Goal: Task Accomplishment & Management: Complete application form

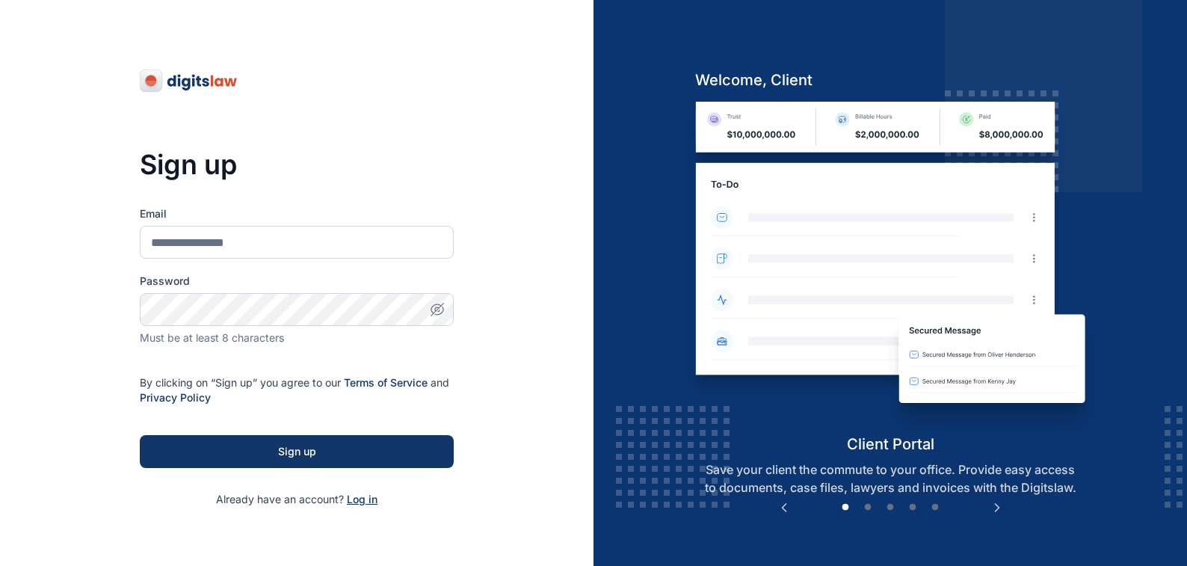
click at [360, 499] on span "Log in" at bounding box center [362, 499] width 31 height 13
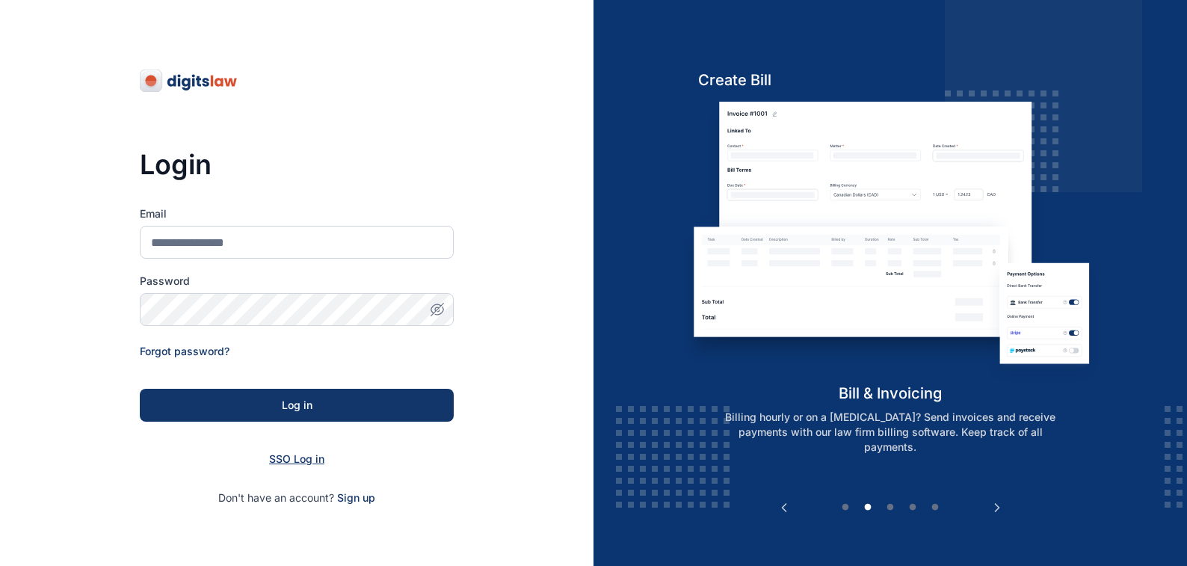
click at [286, 457] on span "SSO Log in" at bounding box center [296, 458] width 55 height 13
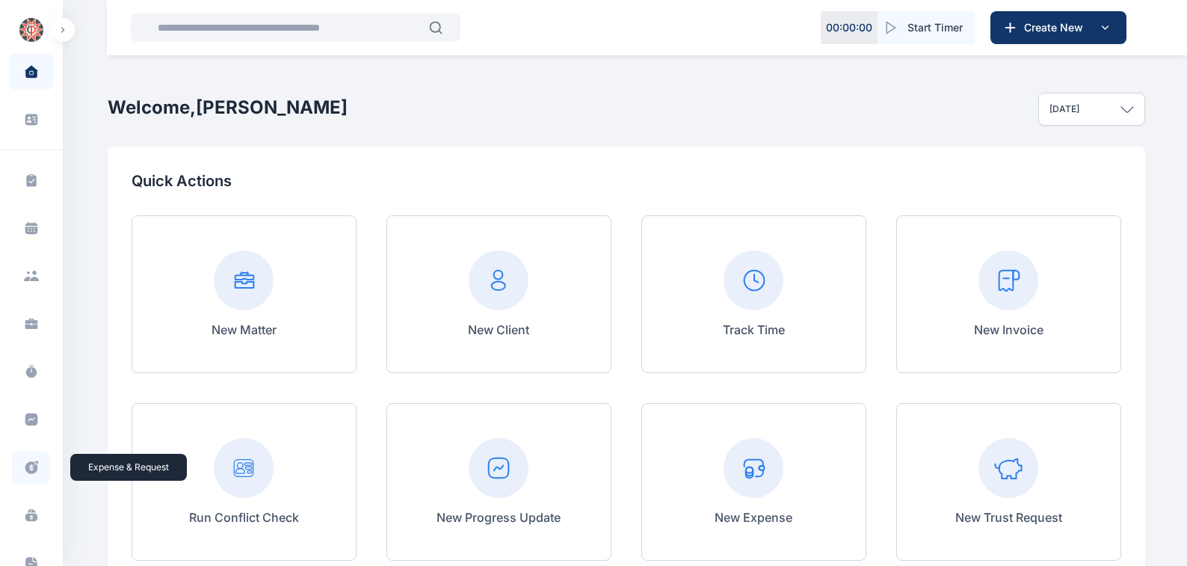
click at [28, 468] on icon at bounding box center [31, 468] width 15 height 16
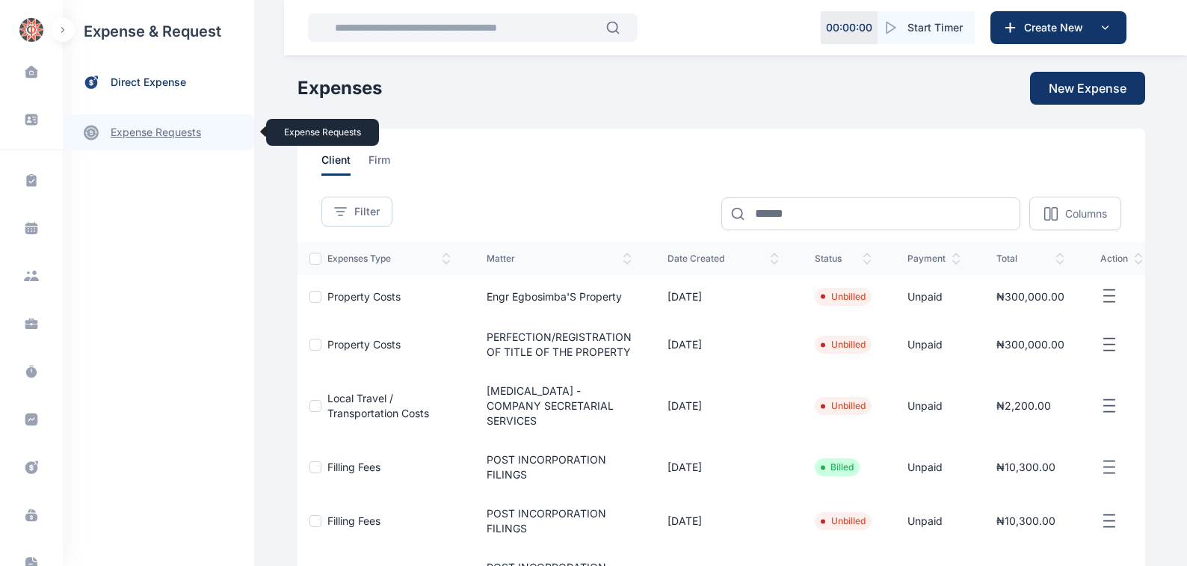
click at [132, 133] on link "expense requests expense requests" at bounding box center [158, 132] width 191 height 36
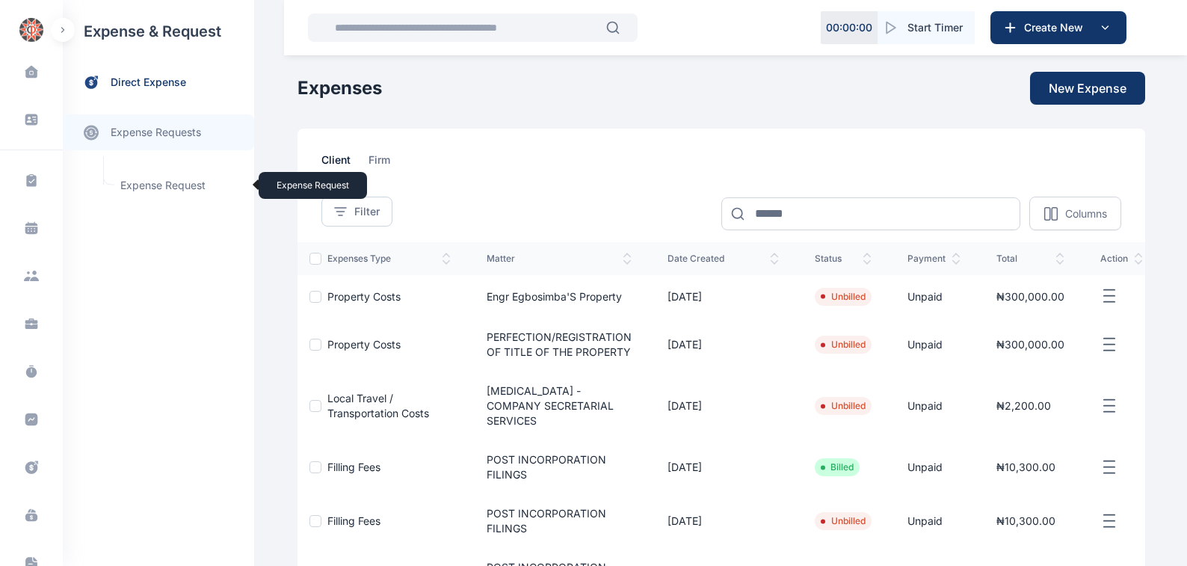
click at [149, 185] on span "Expense Request Expense Request" at bounding box center [178, 185] width 135 height 28
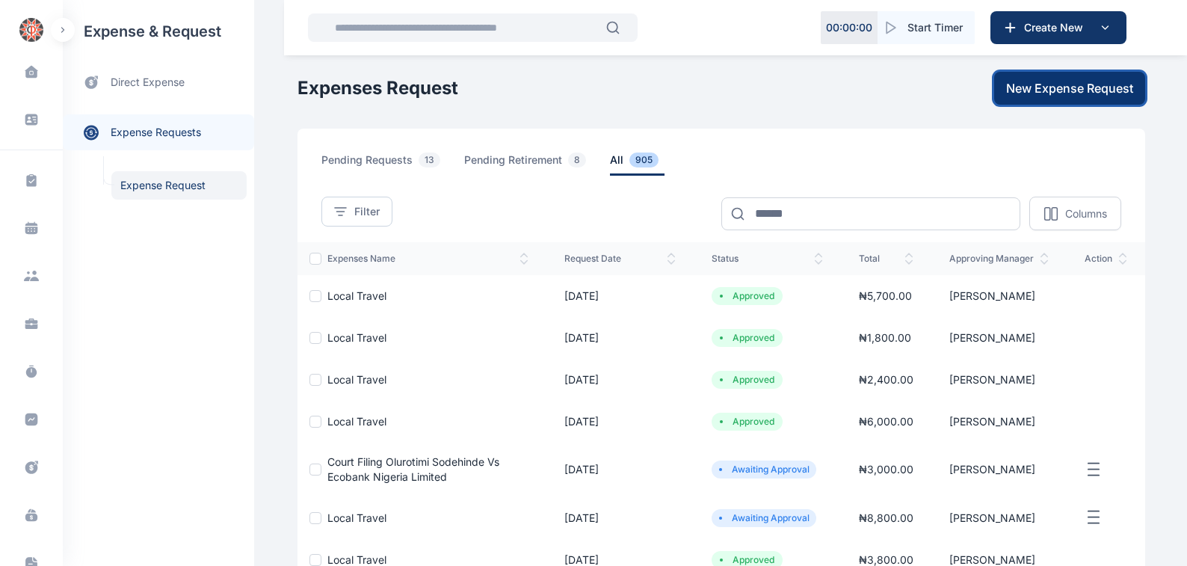
click at [1023, 88] on span "New Expense Request" at bounding box center [1069, 88] width 127 height 18
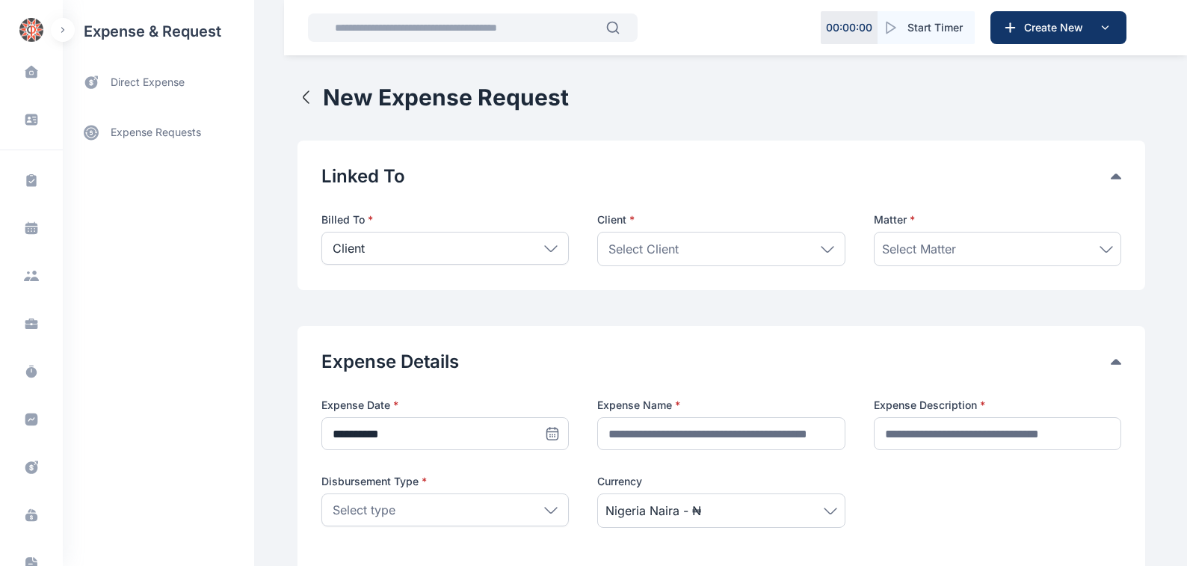
click at [545, 249] on icon at bounding box center [550, 248] width 13 height 7
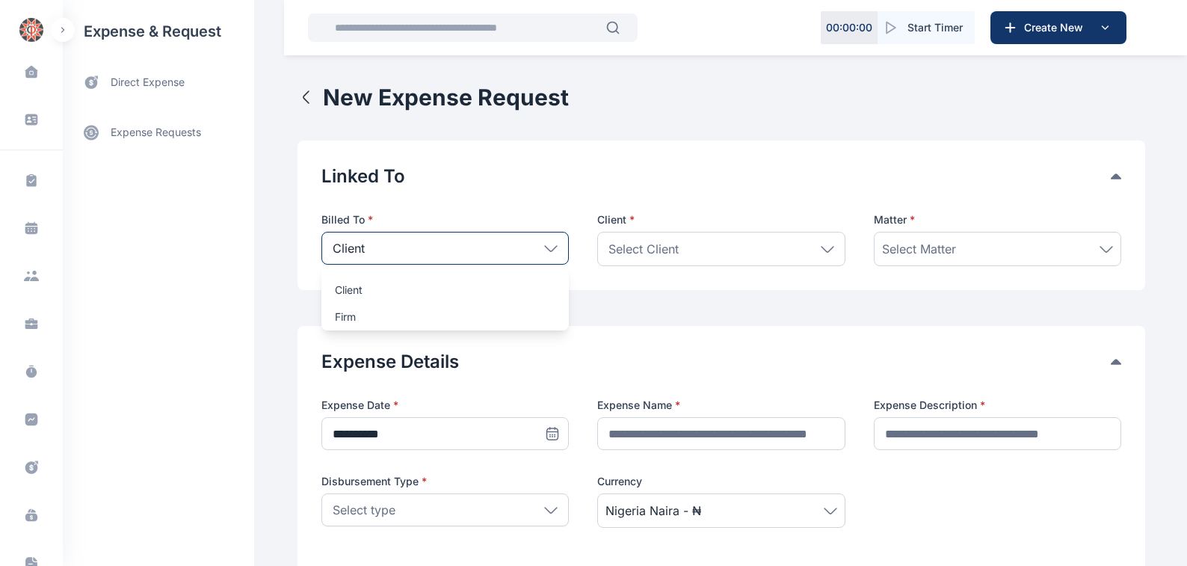
click at [339, 289] on p "Client" at bounding box center [445, 290] width 221 height 15
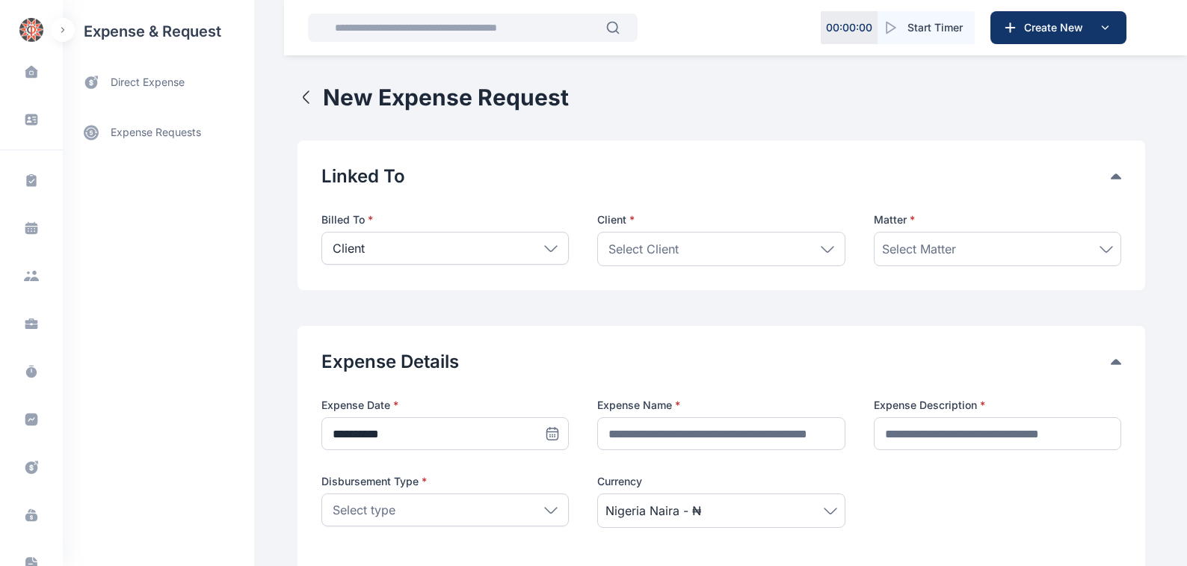
click at [825, 249] on icon at bounding box center [827, 249] width 13 height 7
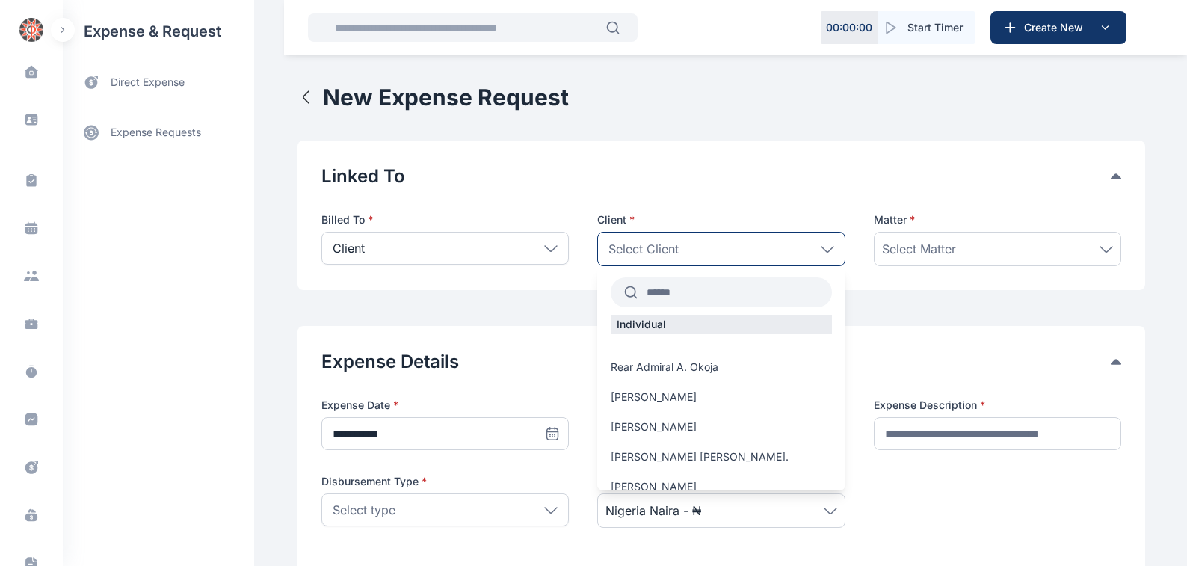
drag, startPoint x: 650, startPoint y: 294, endPoint x: 902, endPoint y: 384, distance: 267.6
click at [652, 294] on input "text" at bounding box center [735, 292] width 194 height 27
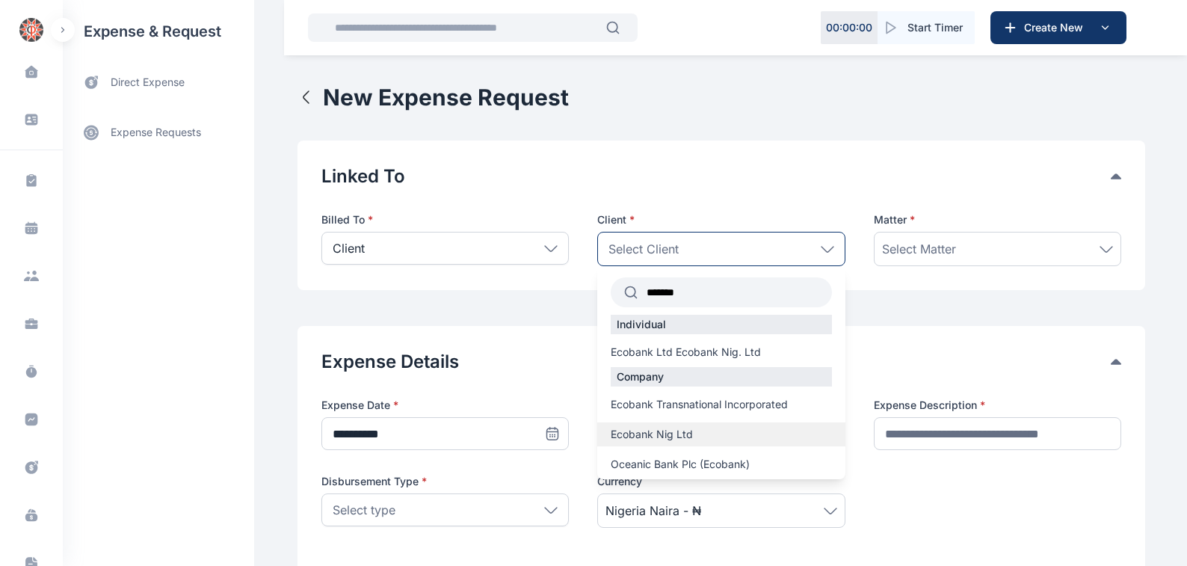
type input "*******"
click at [661, 435] on span "Ecobank Nig Ltd" at bounding box center [652, 434] width 82 height 15
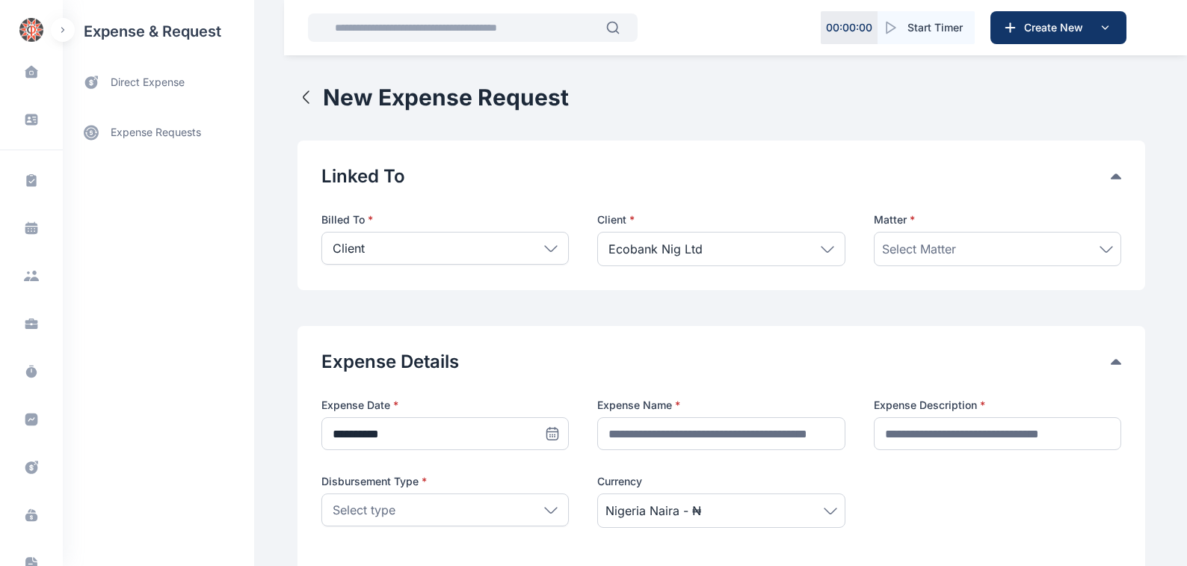
click at [1108, 248] on icon at bounding box center [1106, 249] width 13 height 7
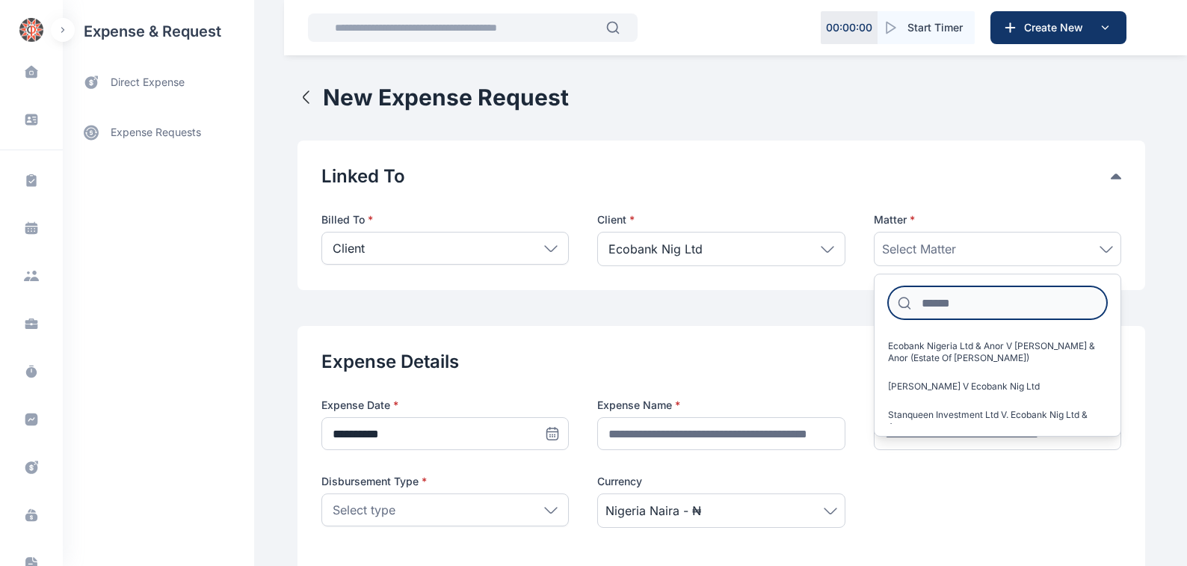
click at [927, 299] on input at bounding box center [997, 302] width 219 height 33
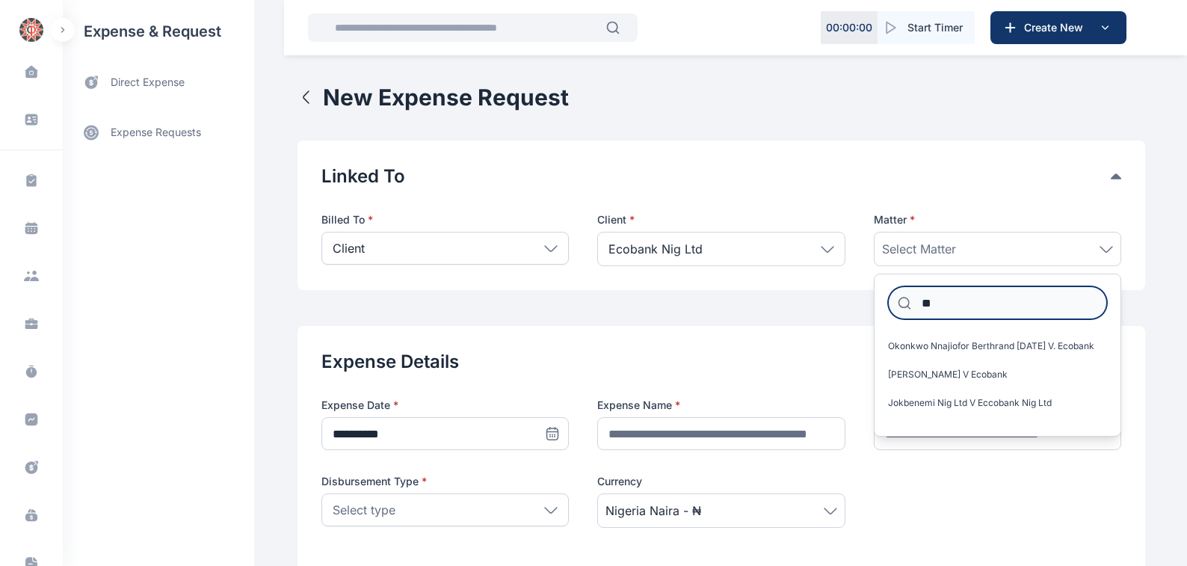
type input "*"
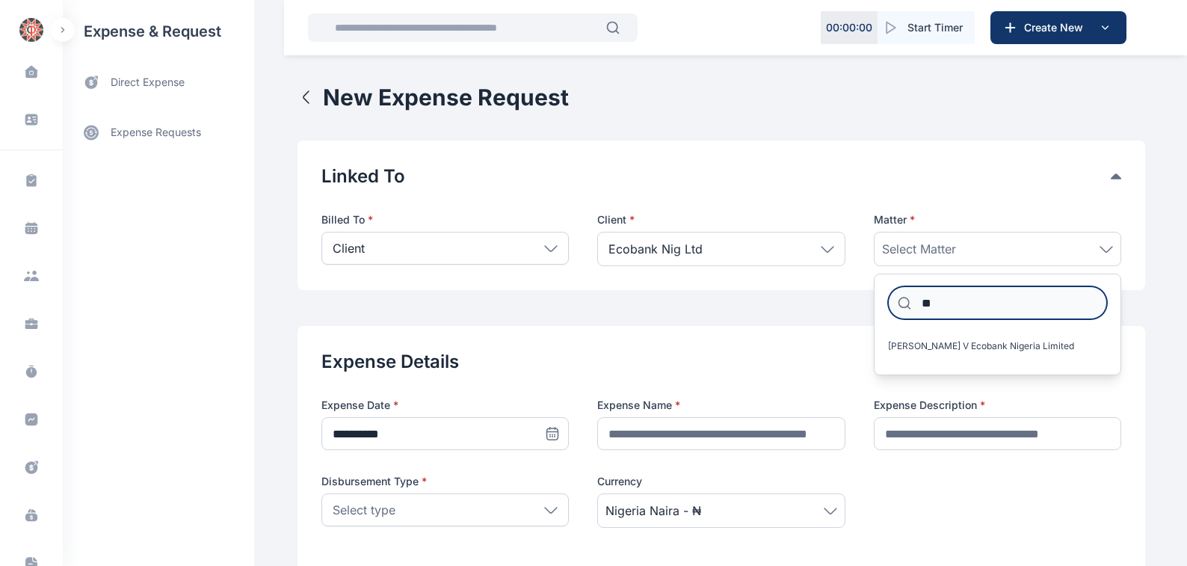
type input "*"
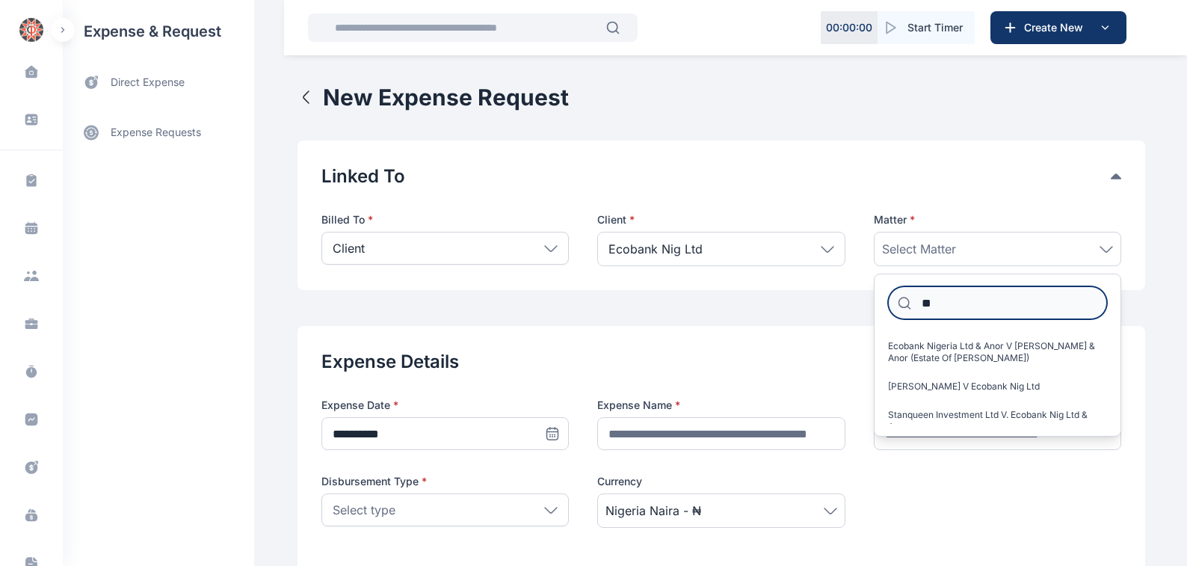
type input "*"
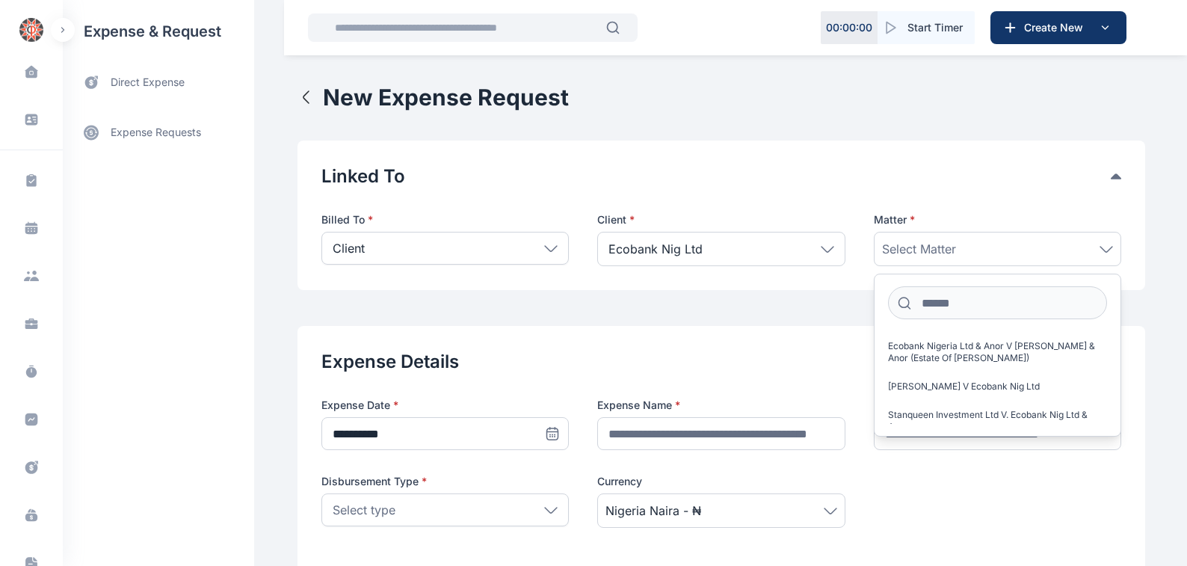
click at [822, 247] on icon at bounding box center [827, 249] width 13 height 7
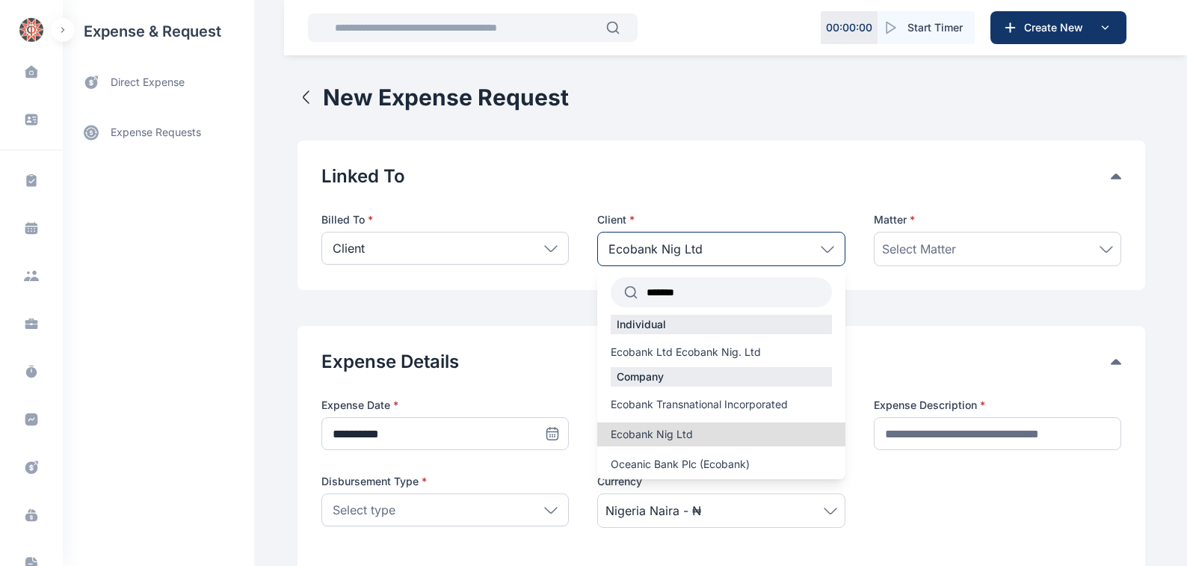
drag, startPoint x: 687, startPoint y: 291, endPoint x: 724, endPoint y: 289, distance: 37.4
click at [688, 291] on input "*******" at bounding box center [735, 292] width 194 height 27
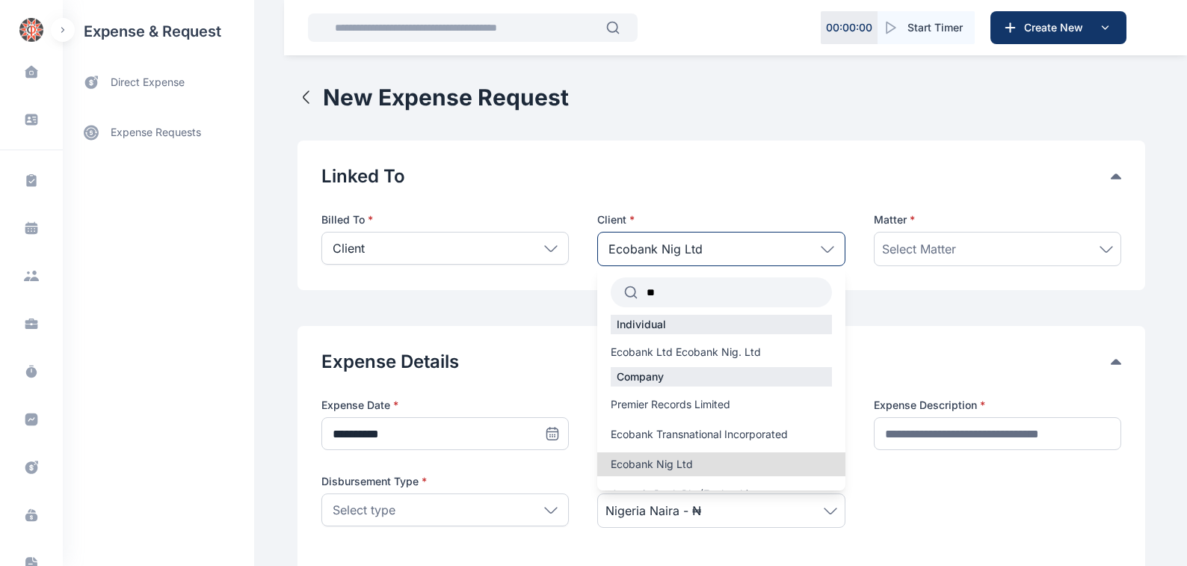
type input "*"
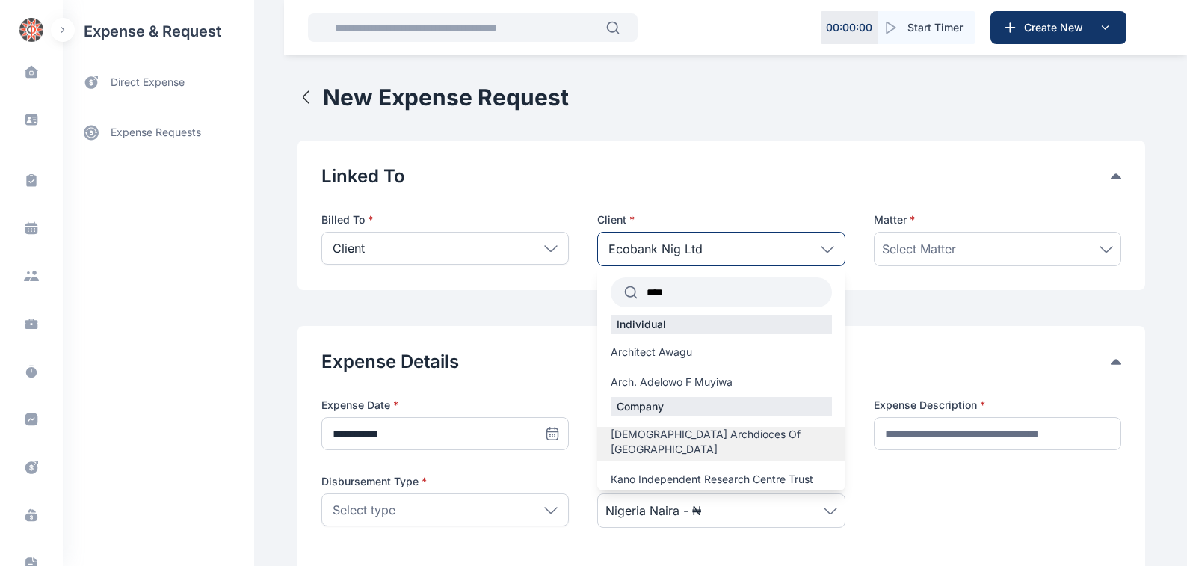
type input "****"
click at [691, 434] on span "[DEMOGRAPHIC_DATA] Archdioces Of [GEOGRAPHIC_DATA]" at bounding box center [721, 442] width 221 height 30
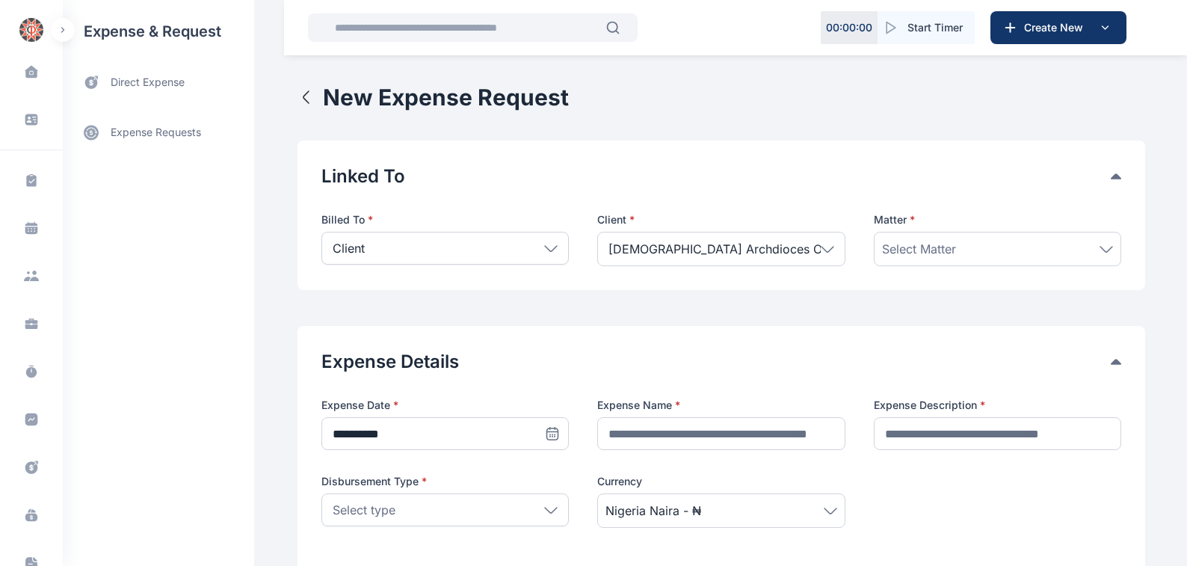
click at [1105, 247] on icon at bounding box center [1106, 249] width 13 height 7
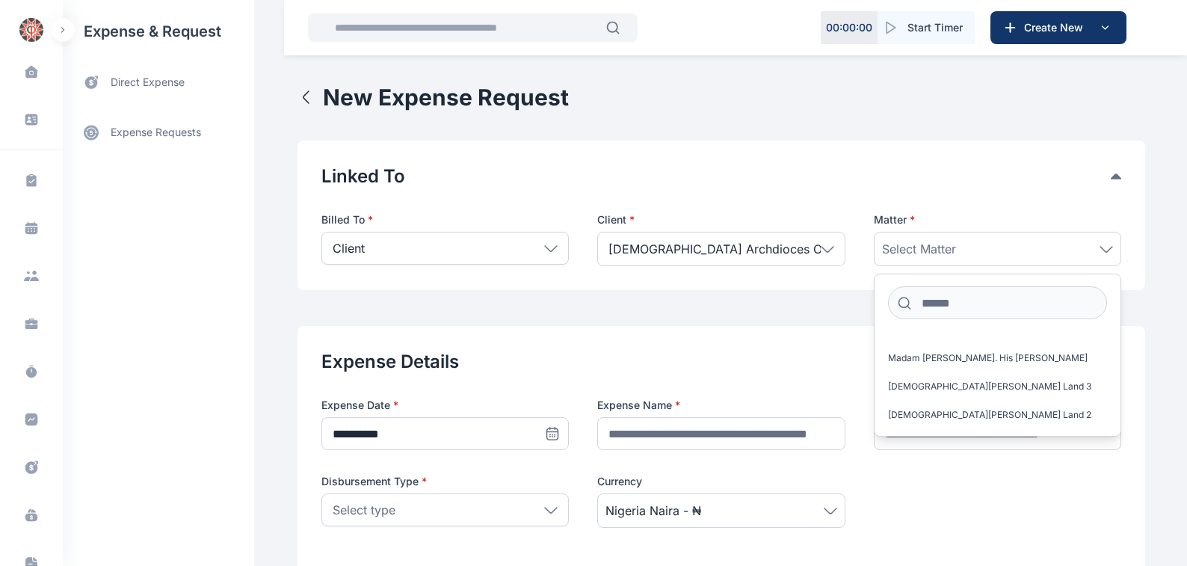
scroll to position [202, 0]
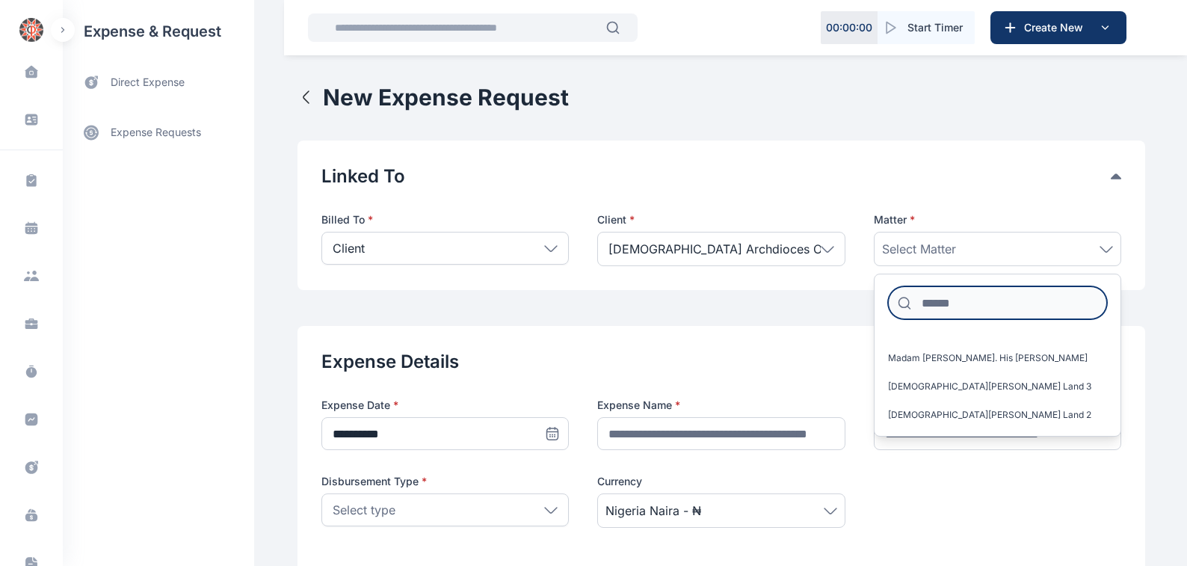
click at [930, 306] on input at bounding box center [997, 302] width 219 height 33
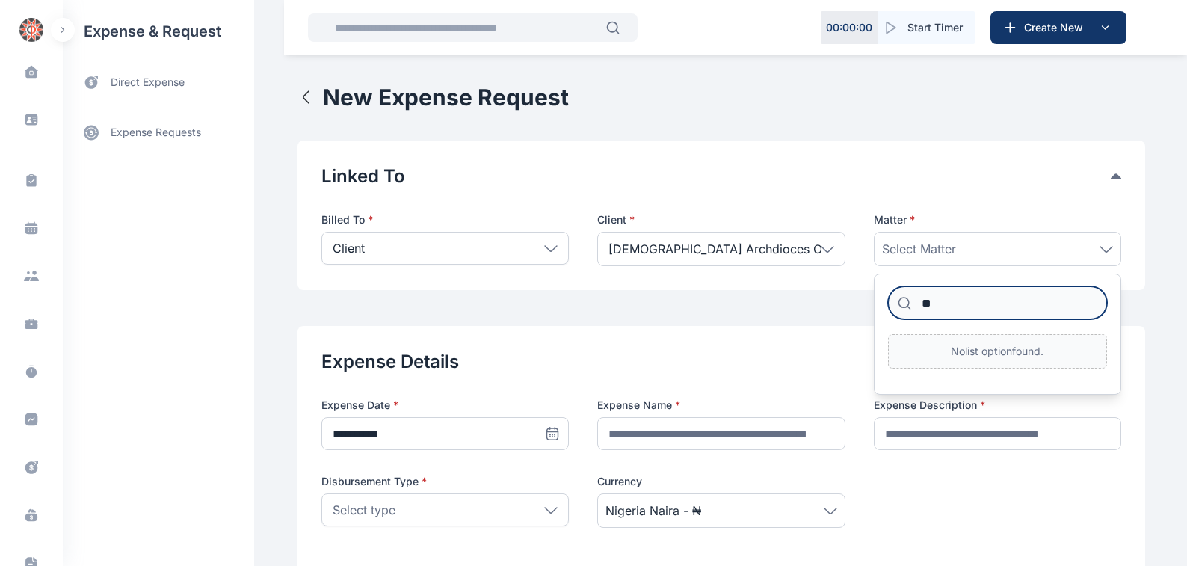
type input "*"
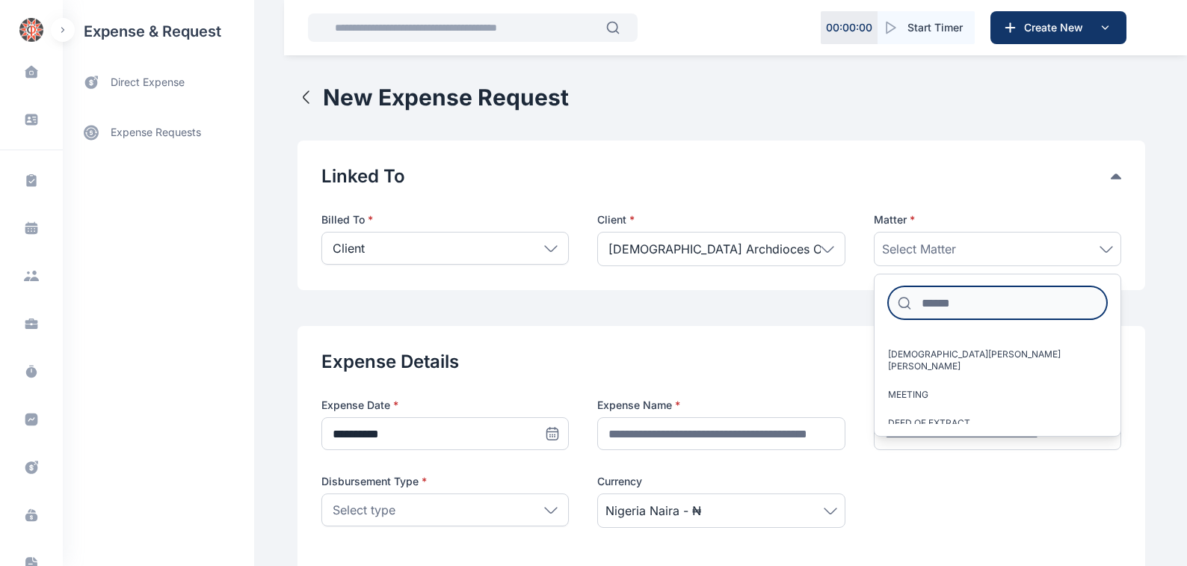
scroll to position [718, 0]
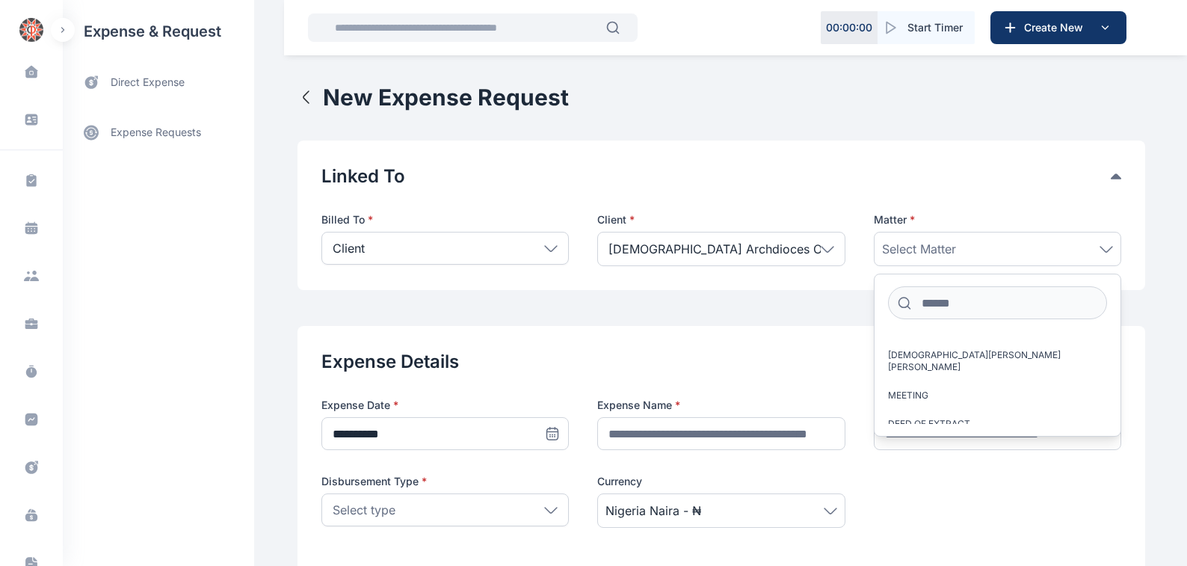
click at [824, 247] on icon at bounding box center [827, 249] width 13 height 7
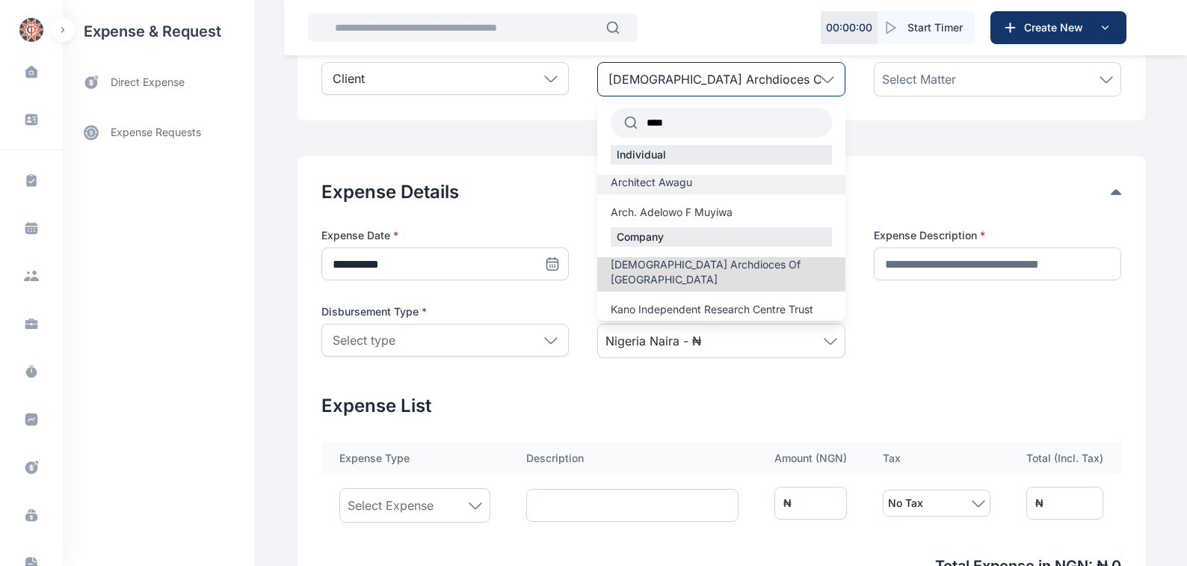
scroll to position [170, 0]
click at [652, 212] on span "Arch. Adelowo F Muyiwa" at bounding box center [672, 212] width 122 height 15
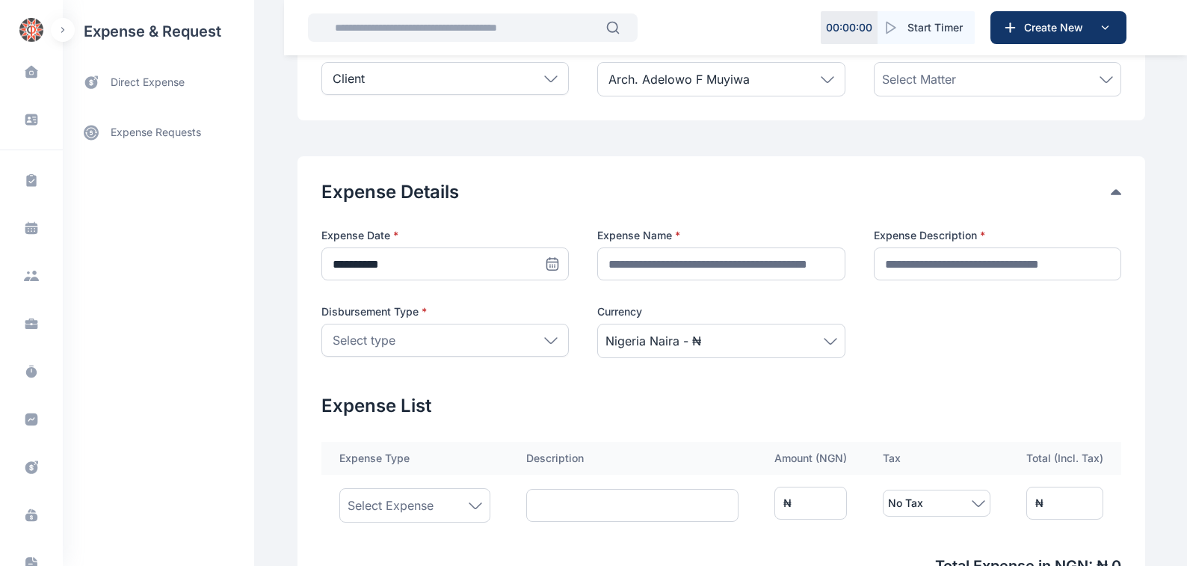
click at [1107, 80] on icon at bounding box center [1106, 79] width 13 height 7
click at [825, 76] on icon at bounding box center [827, 79] width 13 height 7
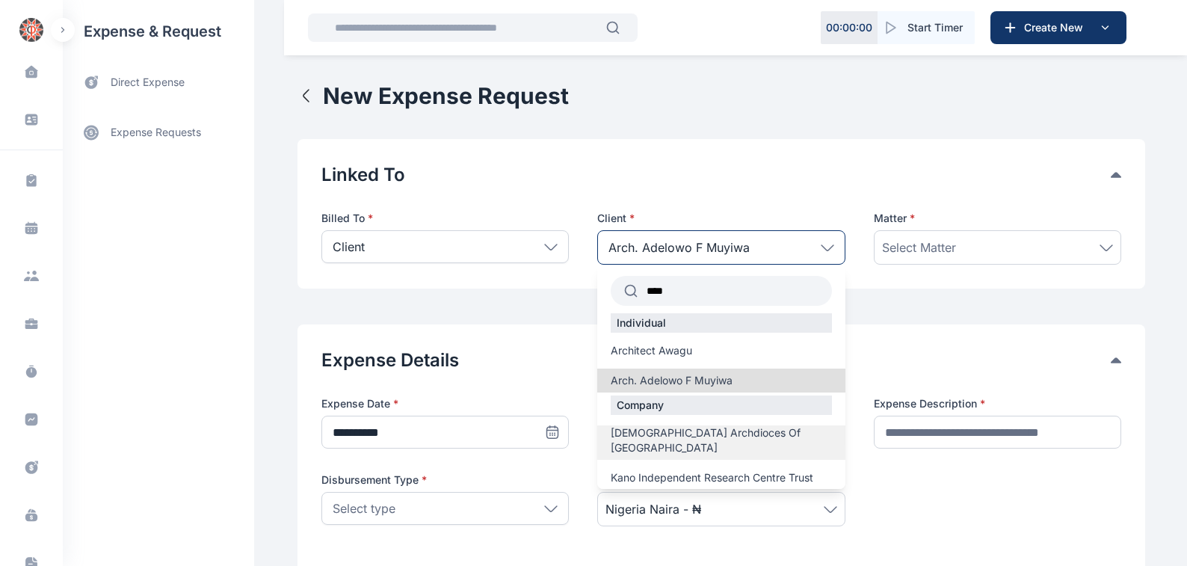
scroll to position [0, 0]
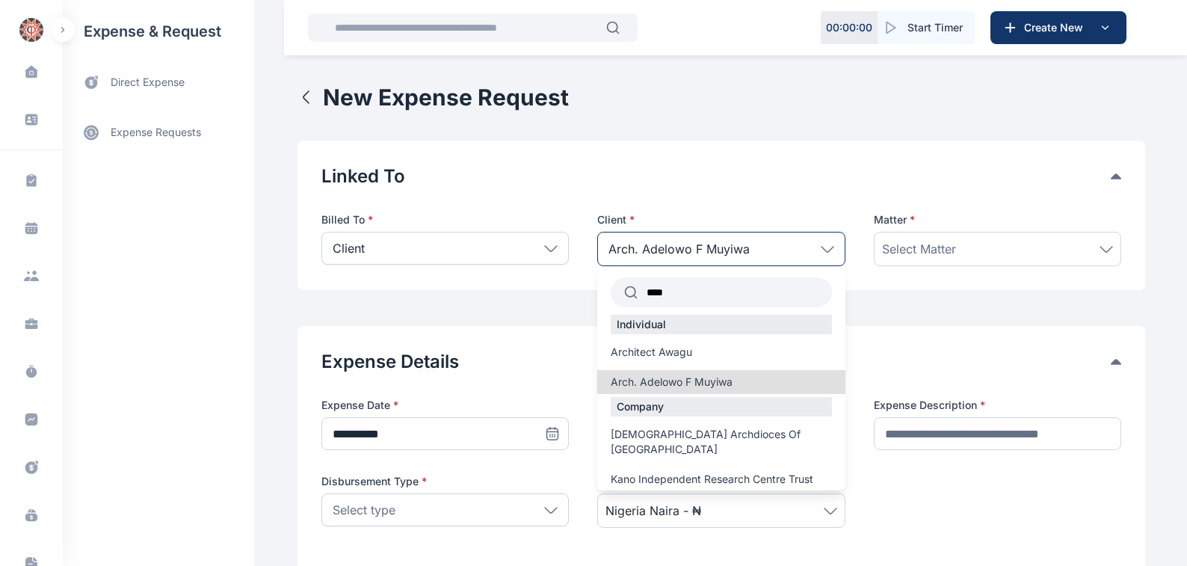
drag, startPoint x: 827, startPoint y: 250, endPoint x: 810, endPoint y: 257, distance: 18.7
click at [824, 253] on div "Arch. Adelowo F Muyiwa" at bounding box center [720, 249] width 247 height 34
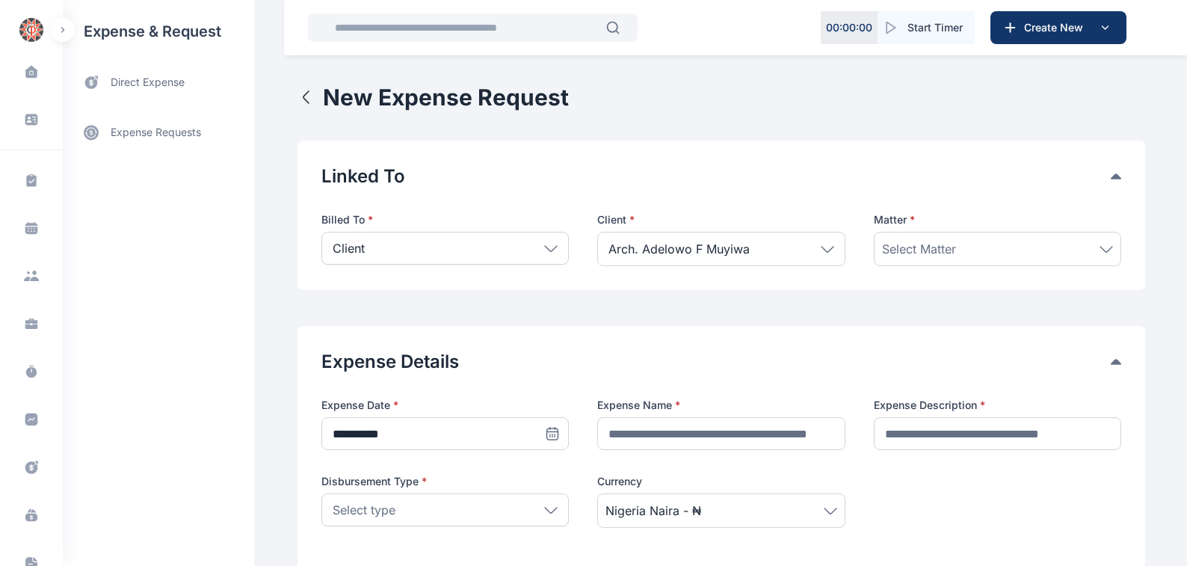
scroll to position [84, 0]
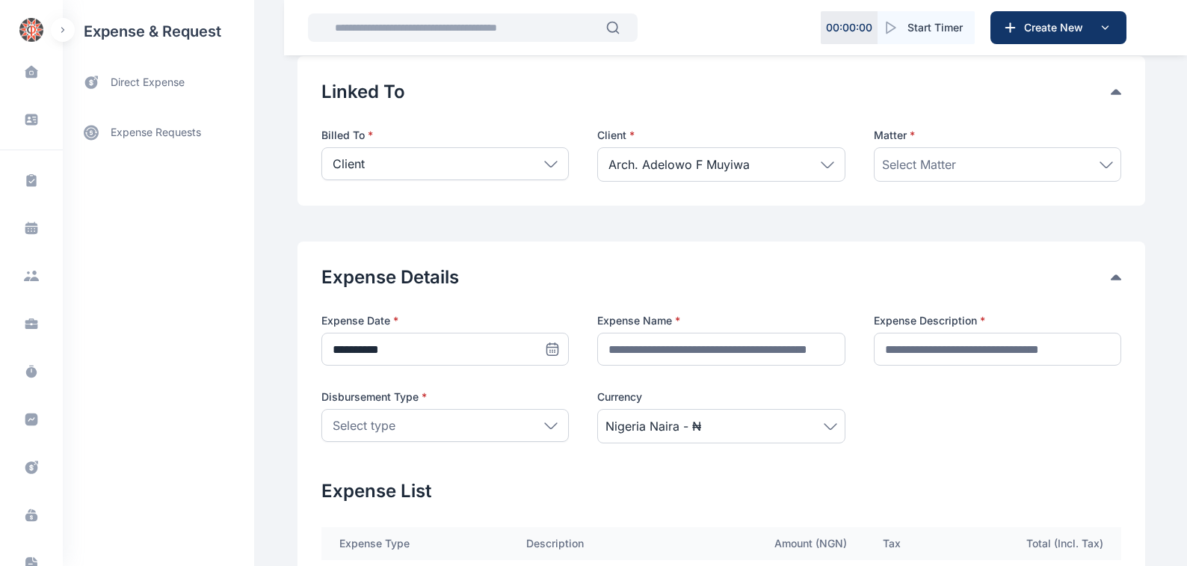
click at [823, 167] on icon at bounding box center [827, 164] width 13 height 7
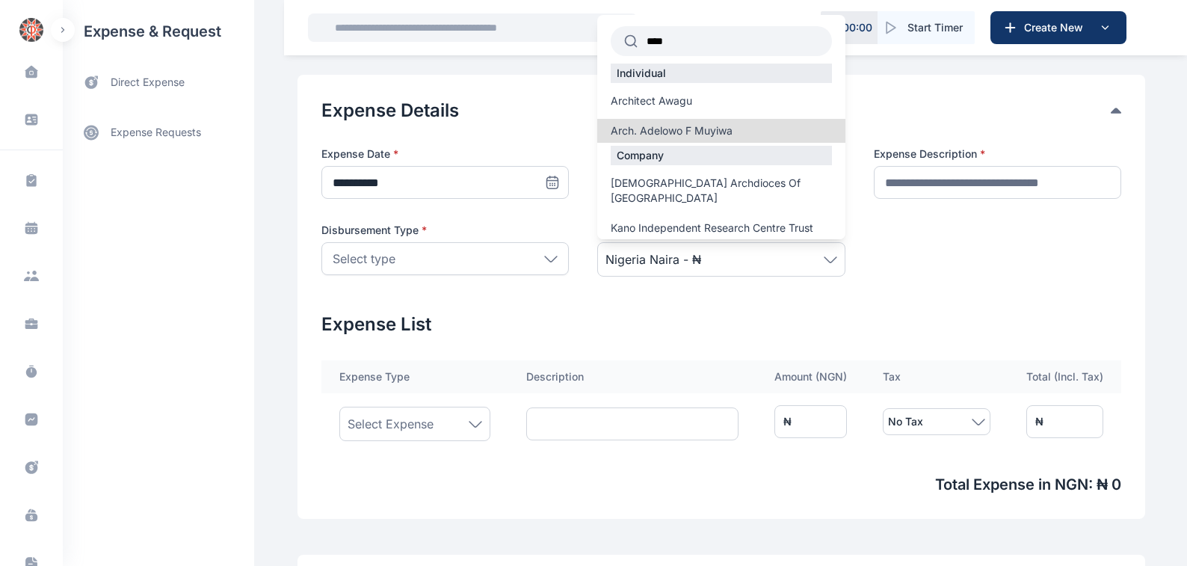
scroll to position [254, 0]
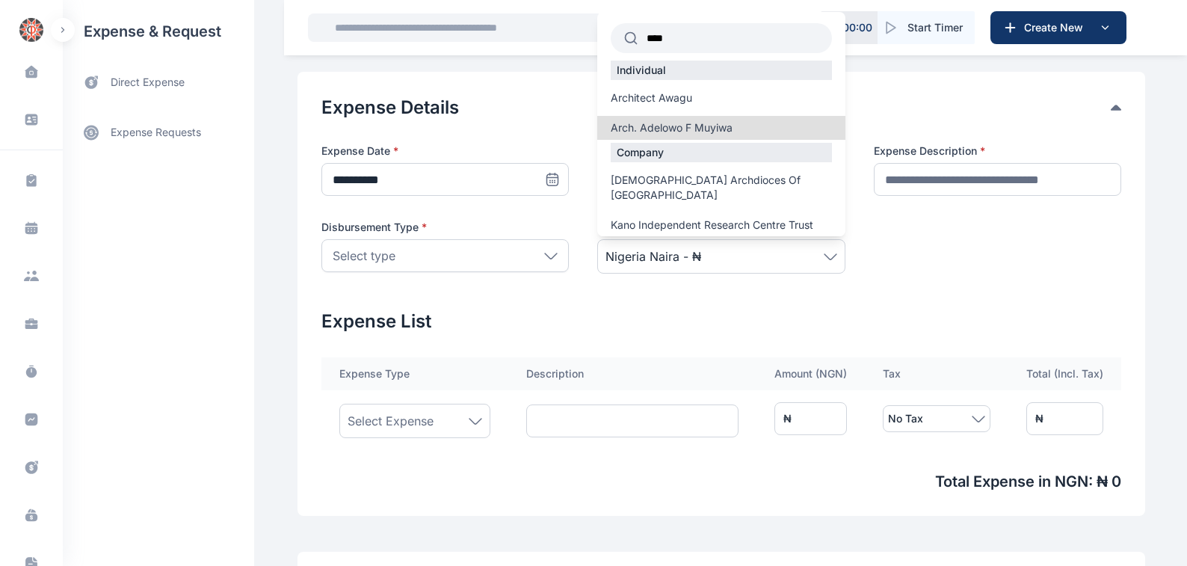
drag, startPoint x: 680, startPoint y: 179, endPoint x: 710, endPoint y: 179, distance: 29.9
click at [682, 179] on span "[DEMOGRAPHIC_DATA] Archdioces Of [GEOGRAPHIC_DATA]" at bounding box center [721, 188] width 221 height 30
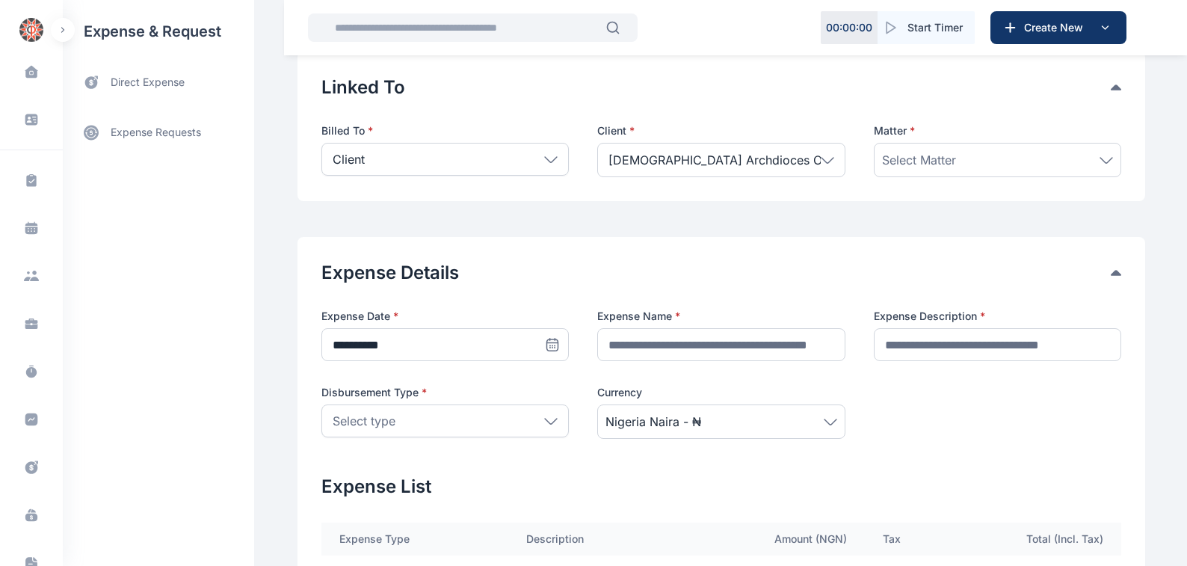
scroll to position [84, 0]
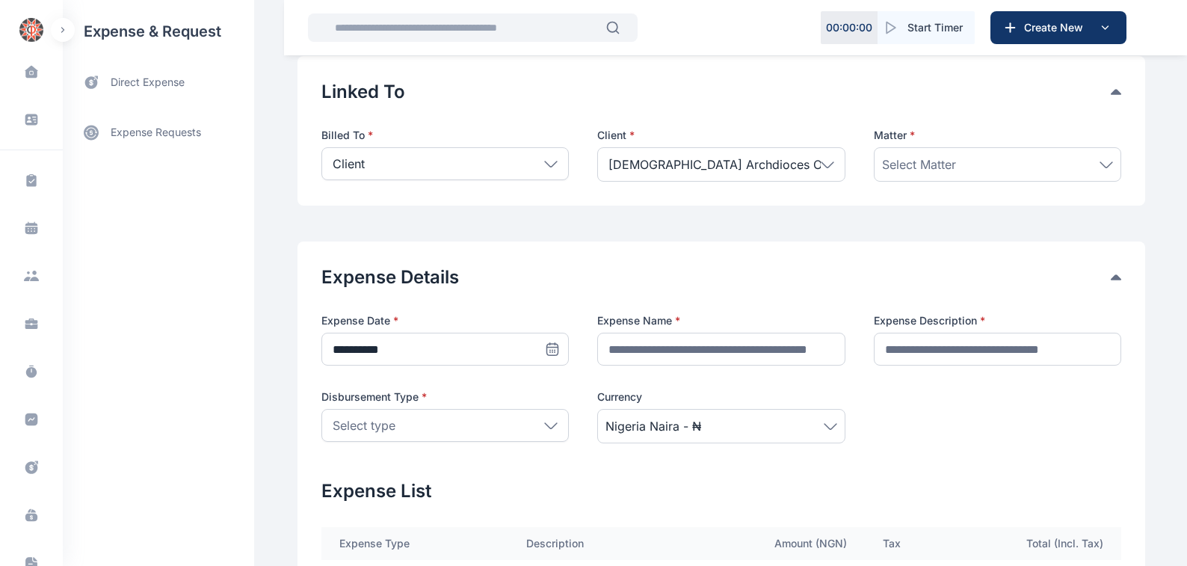
click at [1104, 164] on icon at bounding box center [1106, 163] width 12 height 5
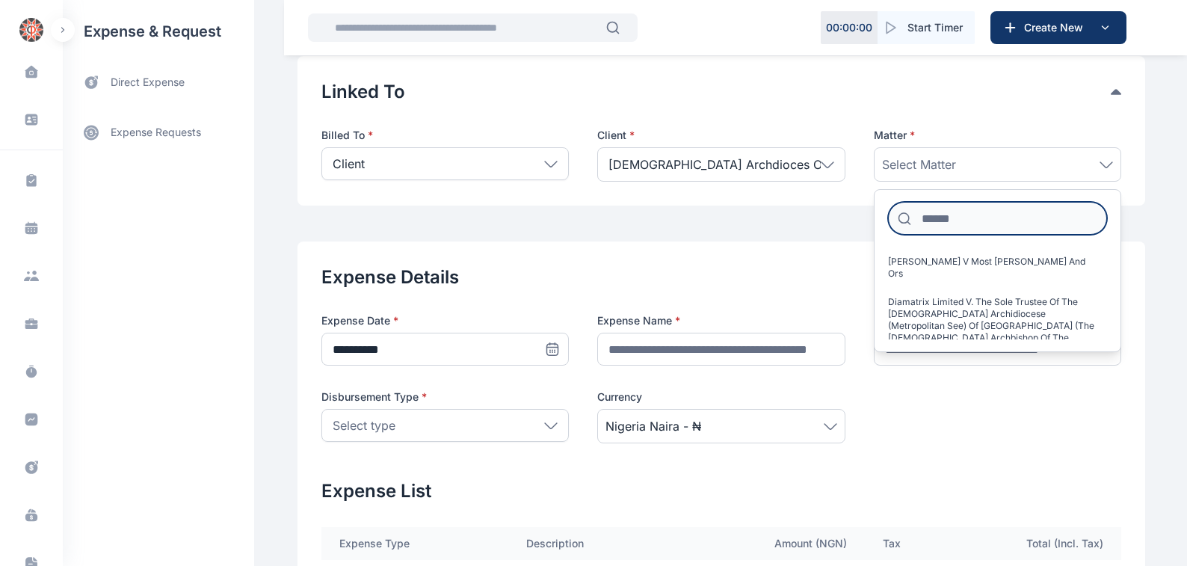
drag, startPoint x: 920, startPoint y: 217, endPoint x: 1108, endPoint y: 203, distance: 188.1
click at [921, 216] on input at bounding box center [997, 218] width 219 height 33
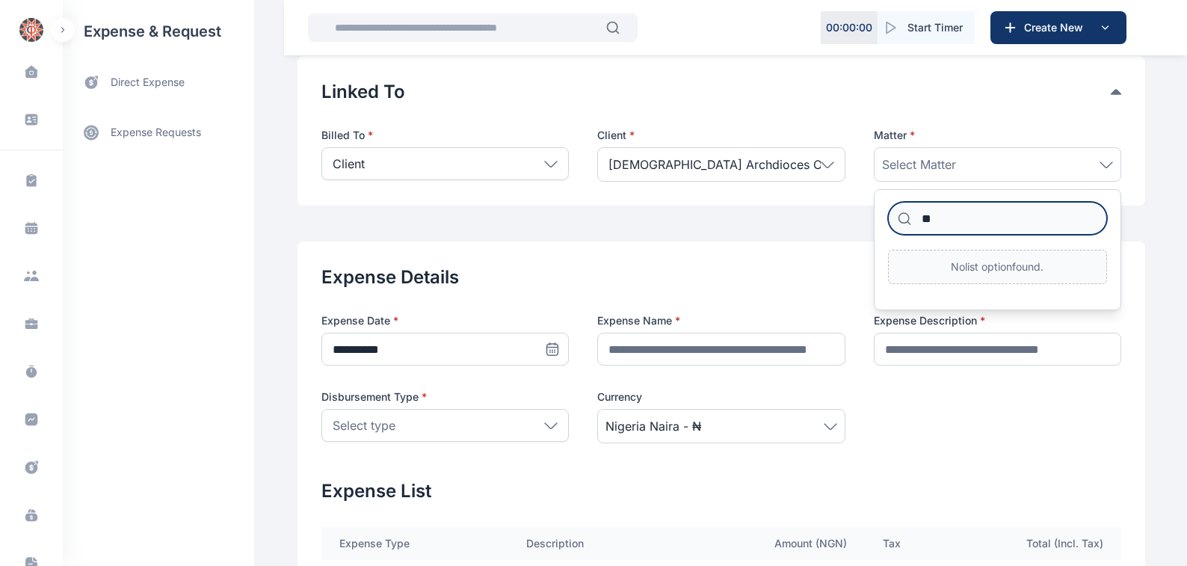
type input "*"
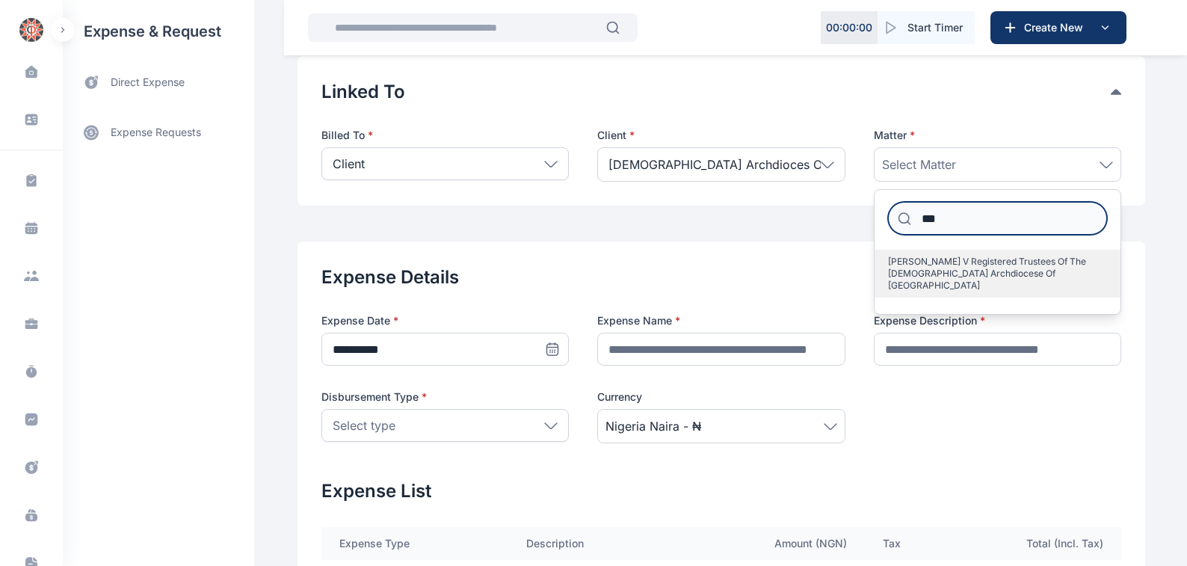
type input "***"
click at [1001, 262] on span "[PERSON_NAME] V Registered Trustees Of The [DEMOGRAPHIC_DATA] Archdiocese Of [G…" at bounding box center [991, 274] width 207 height 36
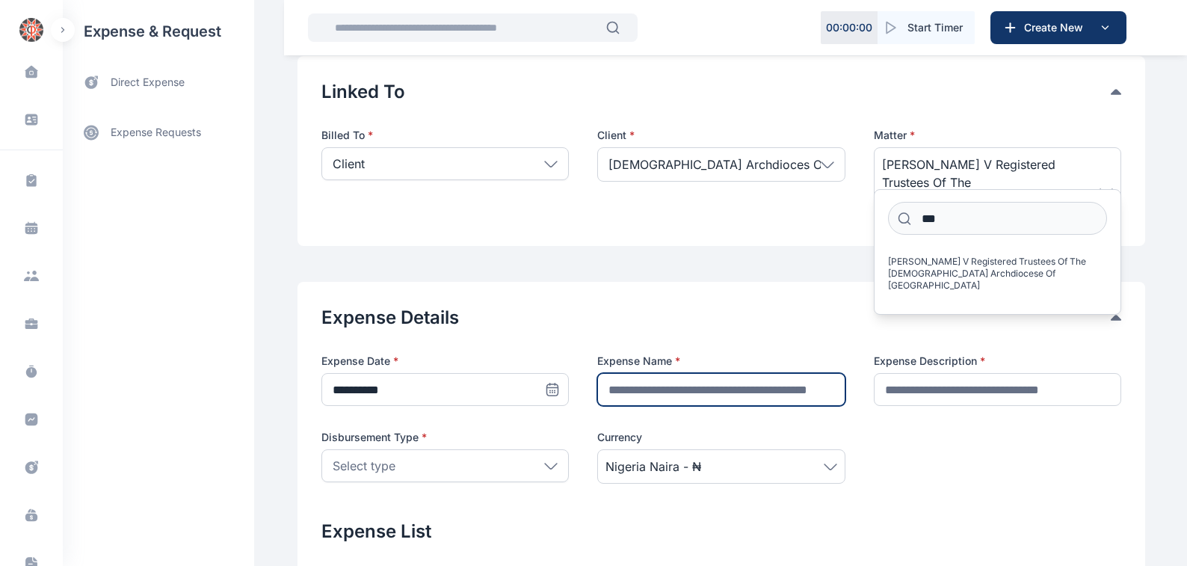
click at [605, 380] on input "text" at bounding box center [720, 389] width 247 height 33
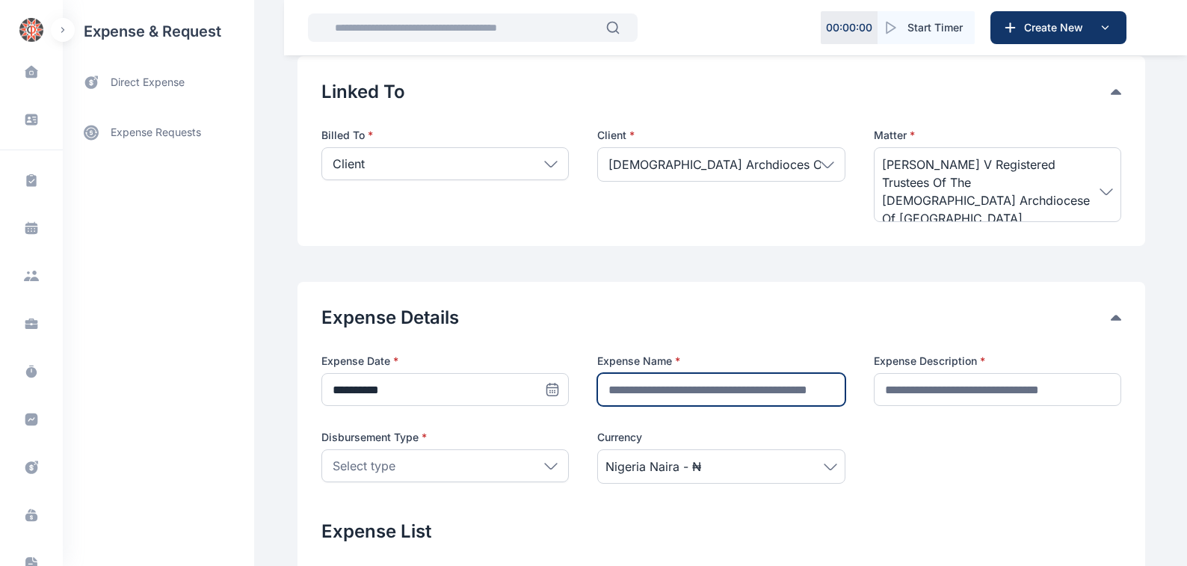
type input "**********"
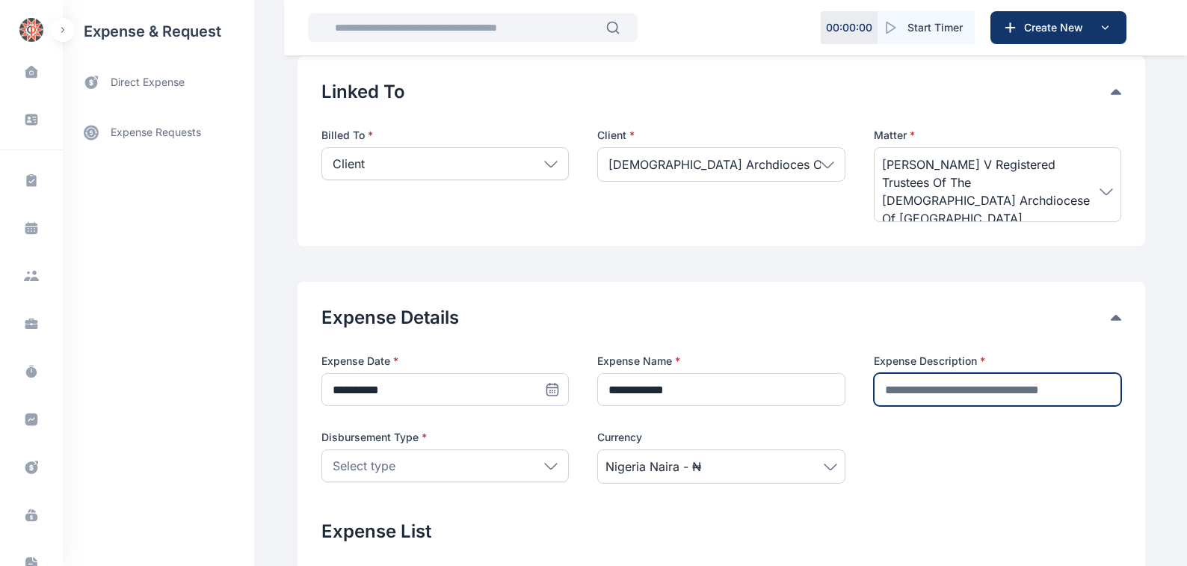
click at [890, 383] on input "text" at bounding box center [997, 389] width 247 height 33
type input "**********"
click at [544, 463] on icon at bounding box center [550, 466] width 13 height 7
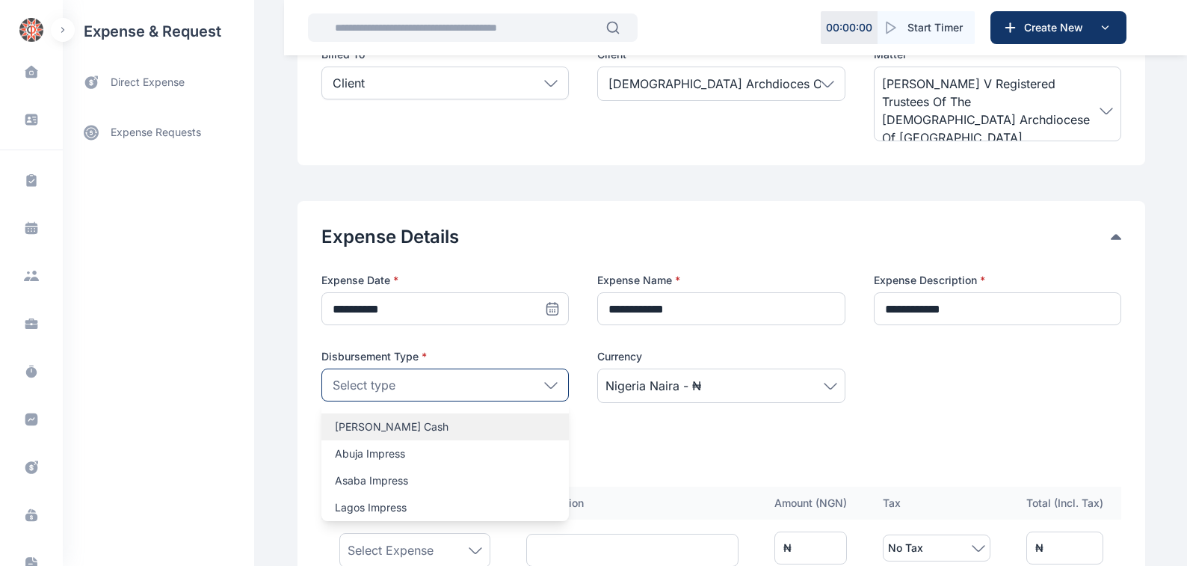
scroll to position [170, 0]
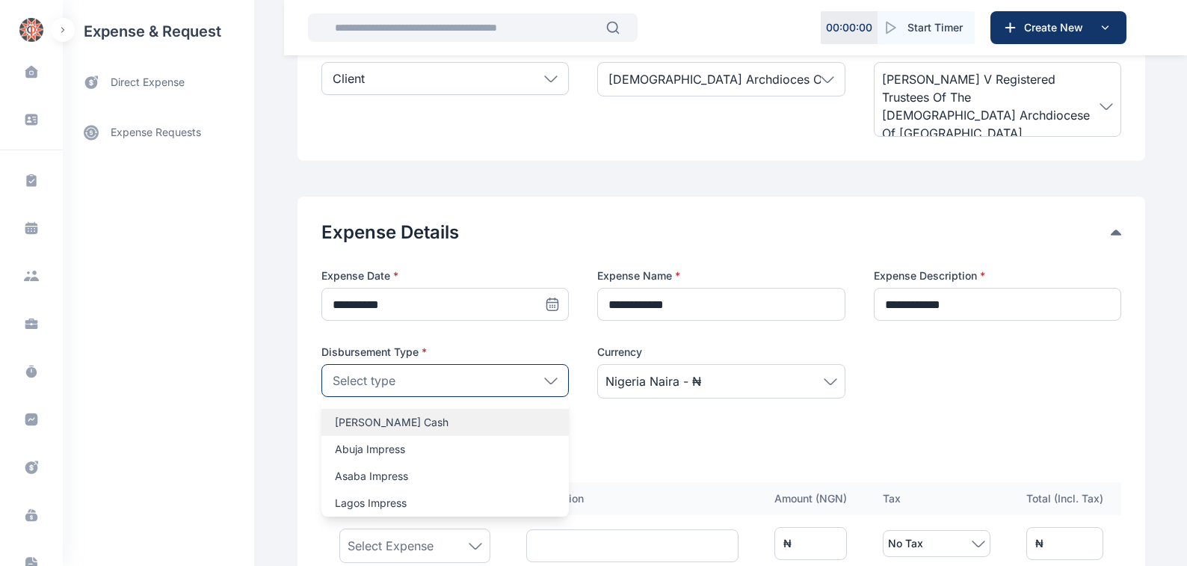
click at [338, 418] on p "[PERSON_NAME] Cash" at bounding box center [445, 422] width 221 height 15
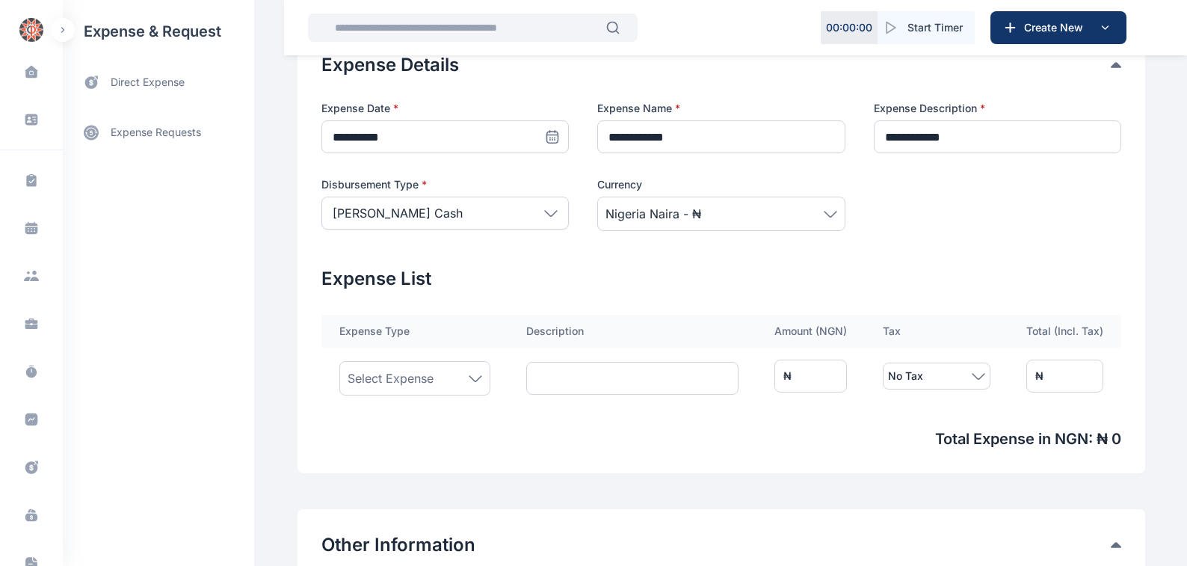
scroll to position [339, 0]
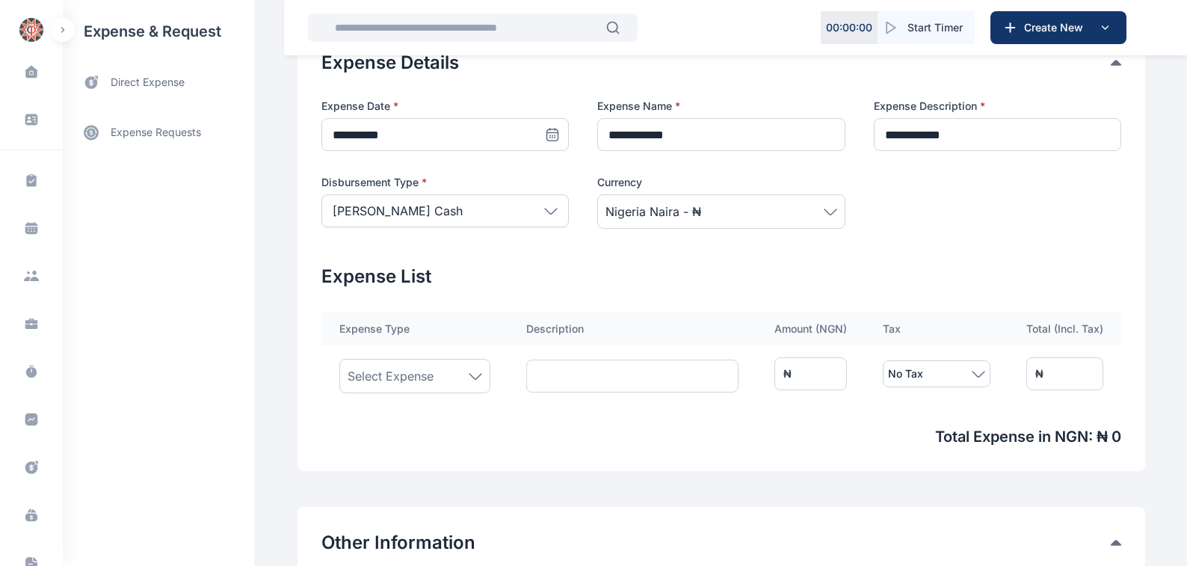
click at [469, 373] on icon at bounding box center [475, 376] width 13 height 7
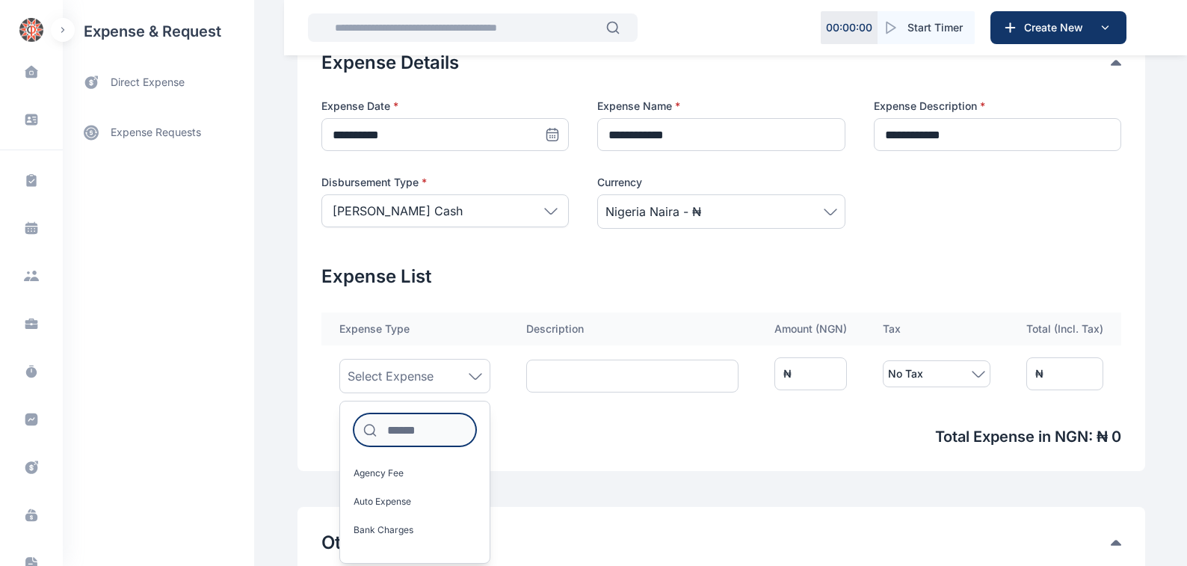
click at [386, 422] on input at bounding box center [415, 429] width 123 height 33
type input "****"
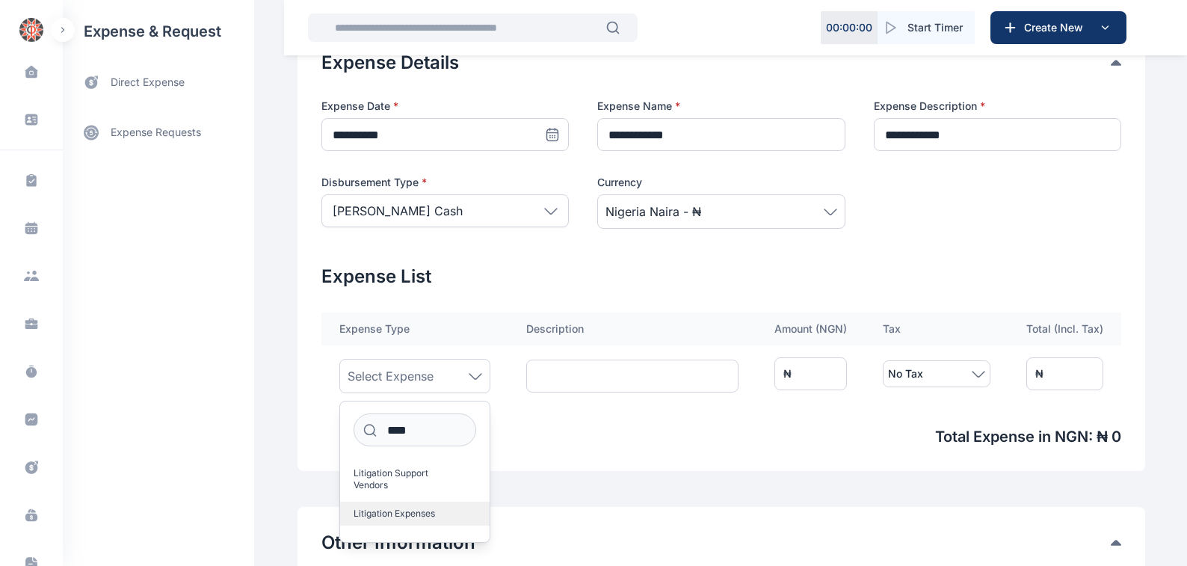
click at [413, 508] on span "Litigation Expenses" at bounding box center [394, 514] width 81 height 12
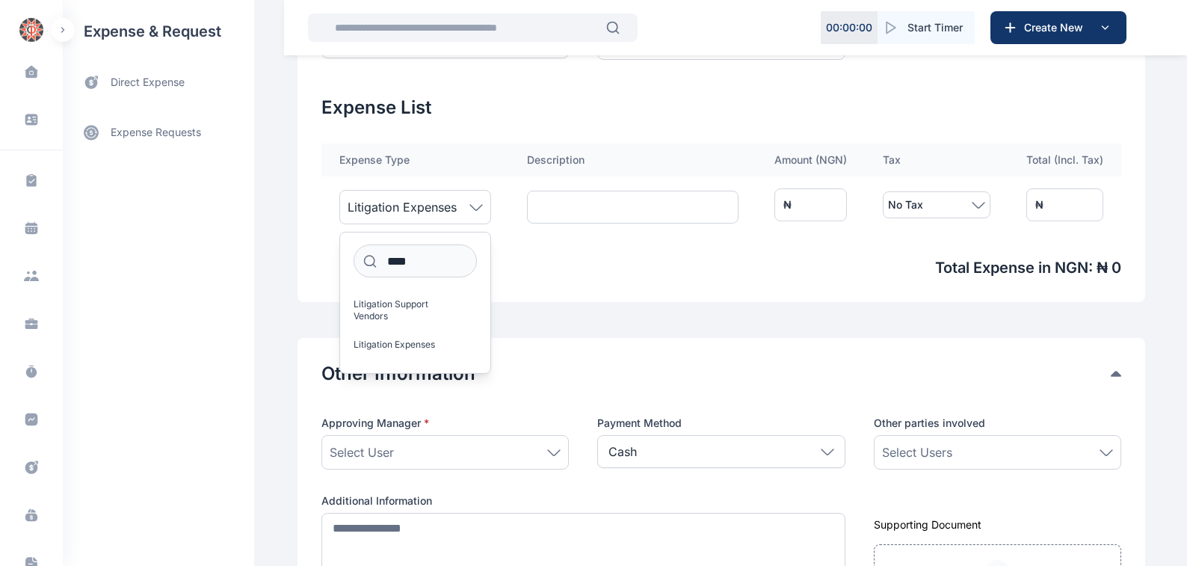
scroll to position [509, 0]
click at [547, 448] on icon at bounding box center [553, 451] width 13 height 7
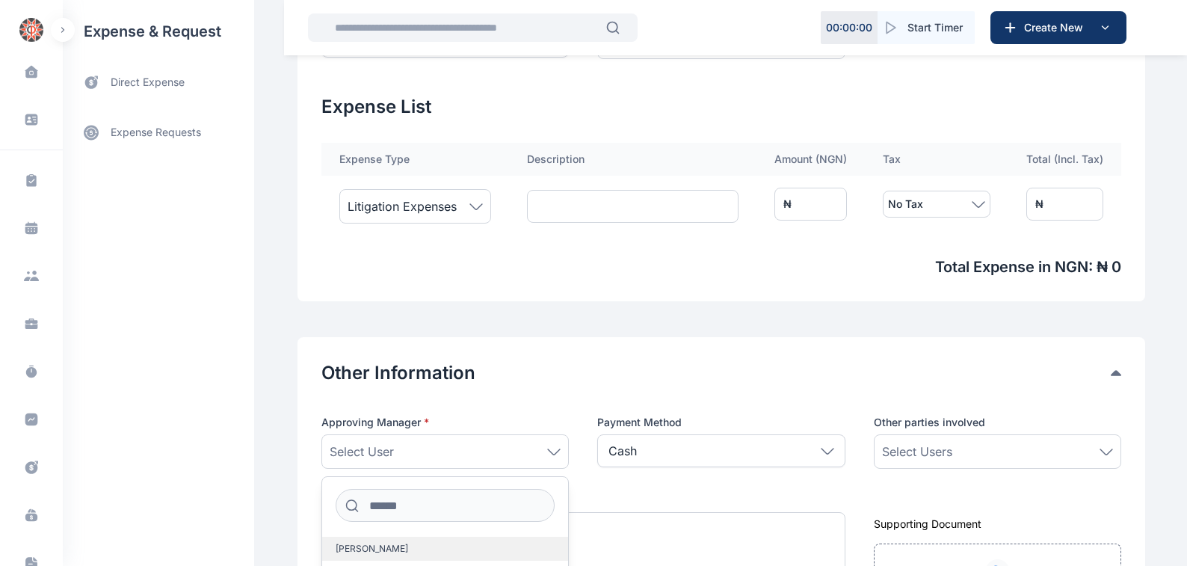
drag, startPoint x: 371, startPoint y: 543, endPoint x: 389, endPoint y: 539, distance: 19.1
click at [373, 543] on span "[PERSON_NAME]" at bounding box center [372, 549] width 73 height 12
click at [1108, 448] on icon at bounding box center [1106, 450] width 12 height 5
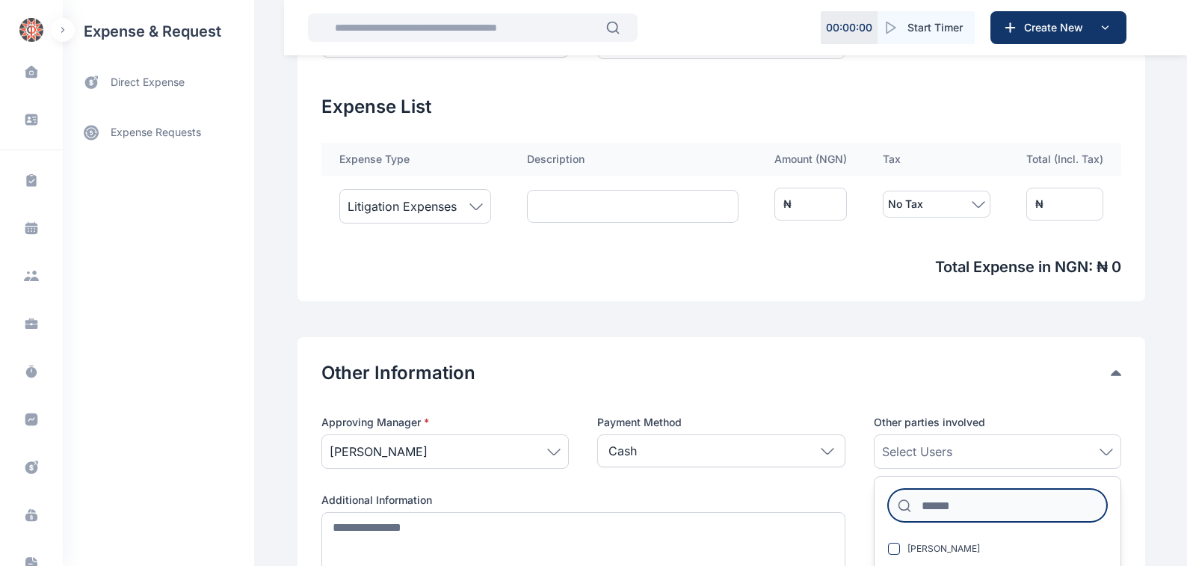
click at [932, 503] on input at bounding box center [997, 505] width 219 height 33
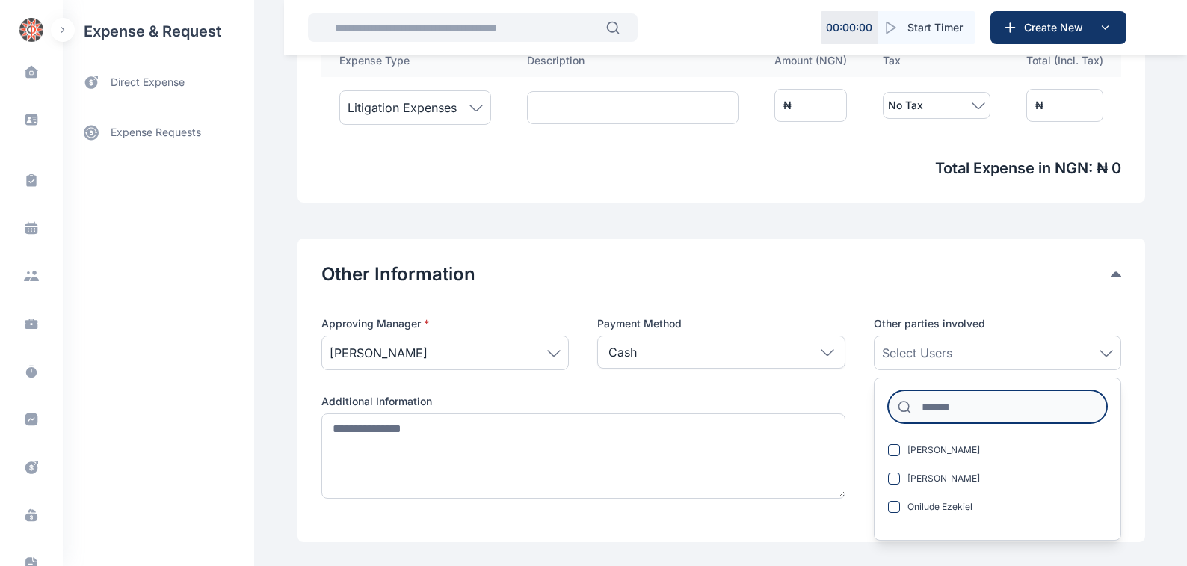
scroll to position [684, 0]
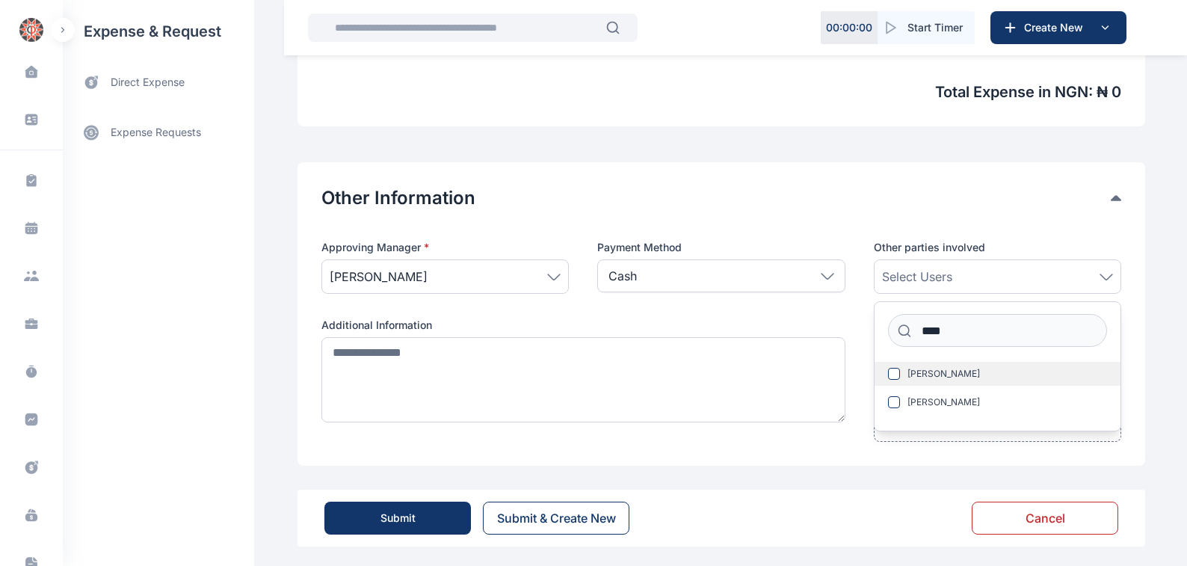
click at [944, 368] on span "[PERSON_NAME]" at bounding box center [943, 374] width 73 height 12
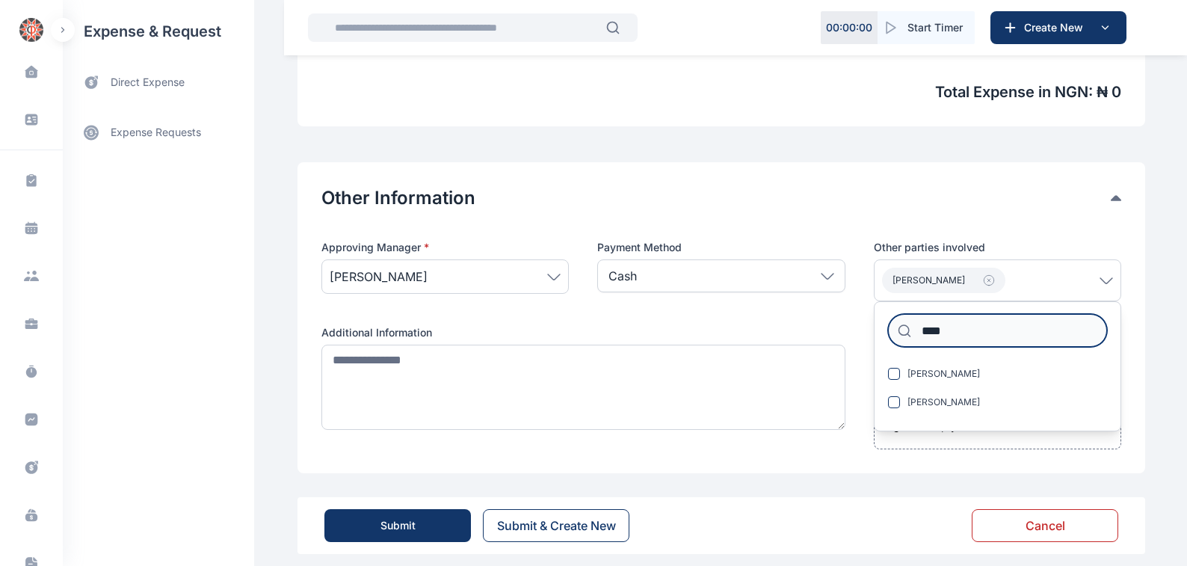
click at [955, 321] on input "****" at bounding box center [997, 330] width 219 height 33
type input "*"
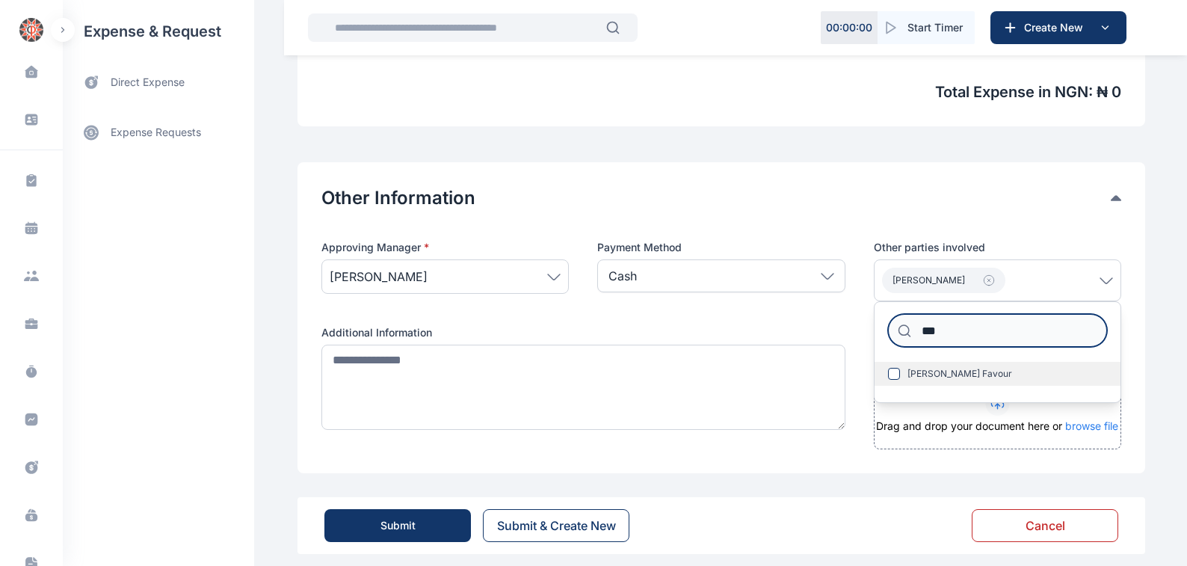
type input "***"
click at [981, 368] on span "[PERSON_NAME] Favour" at bounding box center [959, 374] width 105 height 12
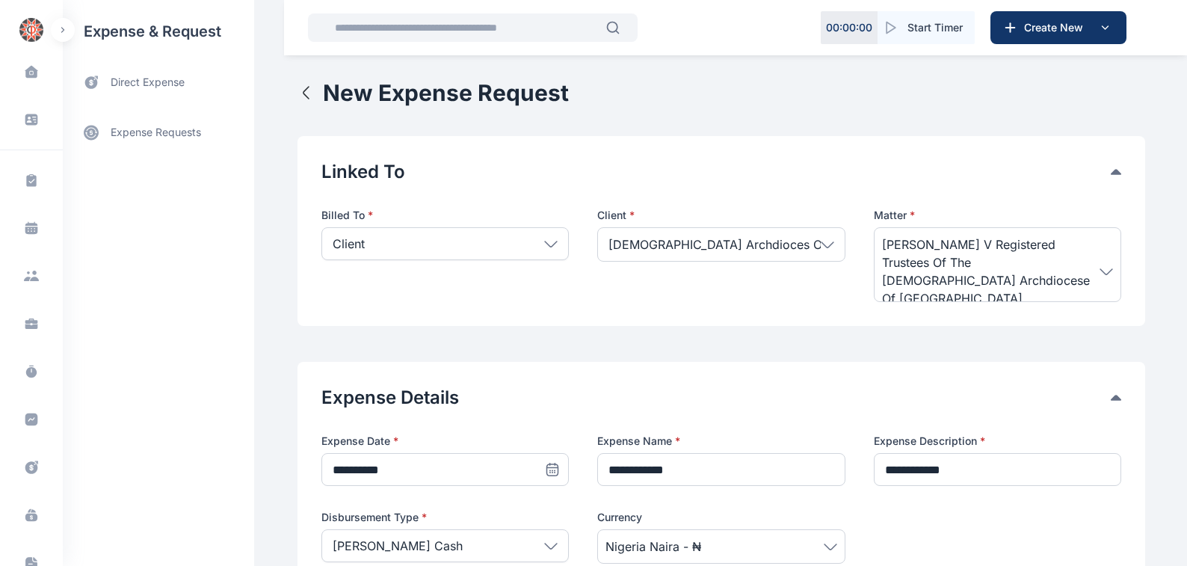
scroll to position [4, 0]
drag, startPoint x: 668, startPoint y: 463, endPoint x: 776, endPoint y: 451, distance: 108.3
click at [669, 463] on input "**********" at bounding box center [720, 469] width 247 height 33
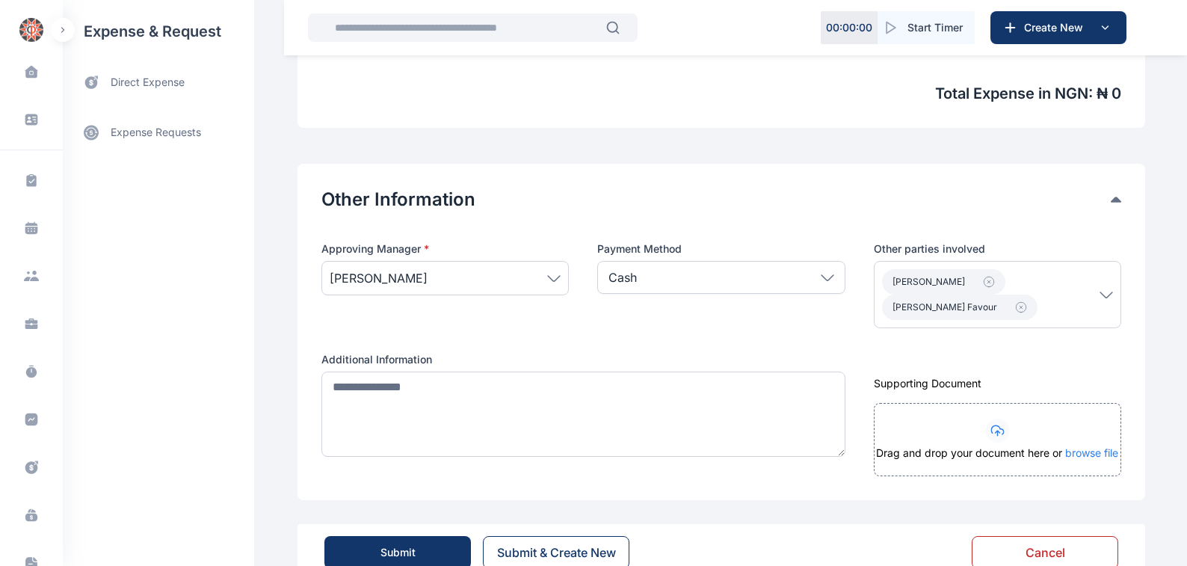
scroll to position [684, 0]
type input "**********"
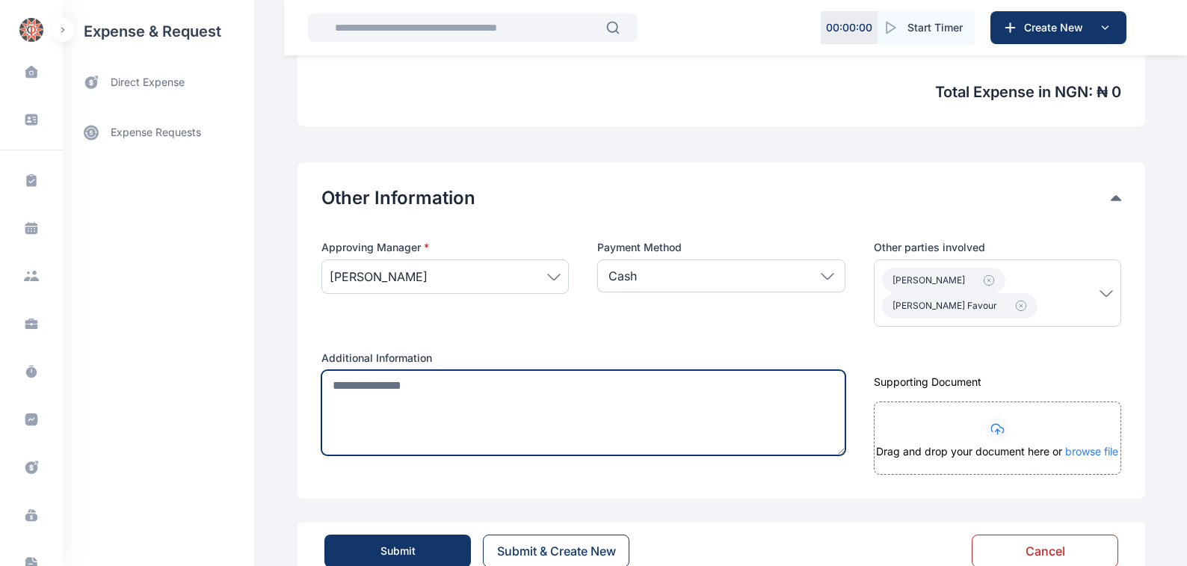
scroll to position [0, 0]
drag, startPoint x: 328, startPoint y: 383, endPoint x: 350, endPoint y: 374, distance: 23.5
click at [329, 383] on textarea at bounding box center [583, 412] width 524 height 85
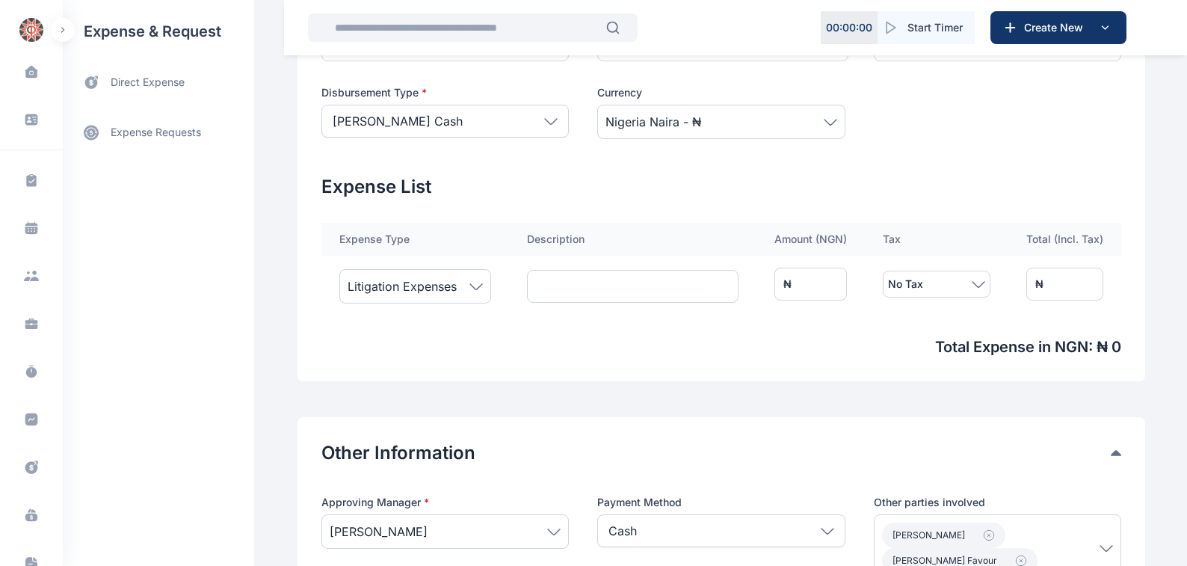
scroll to position [429, 0]
type textarea "**********"
drag, startPoint x: 839, startPoint y: 281, endPoint x: 713, endPoint y: 289, distance: 126.5
click at [735, 291] on tr "Litigation Expenses ₦ * No Tax ₦ *" at bounding box center [721, 284] width 800 height 57
type input "*"
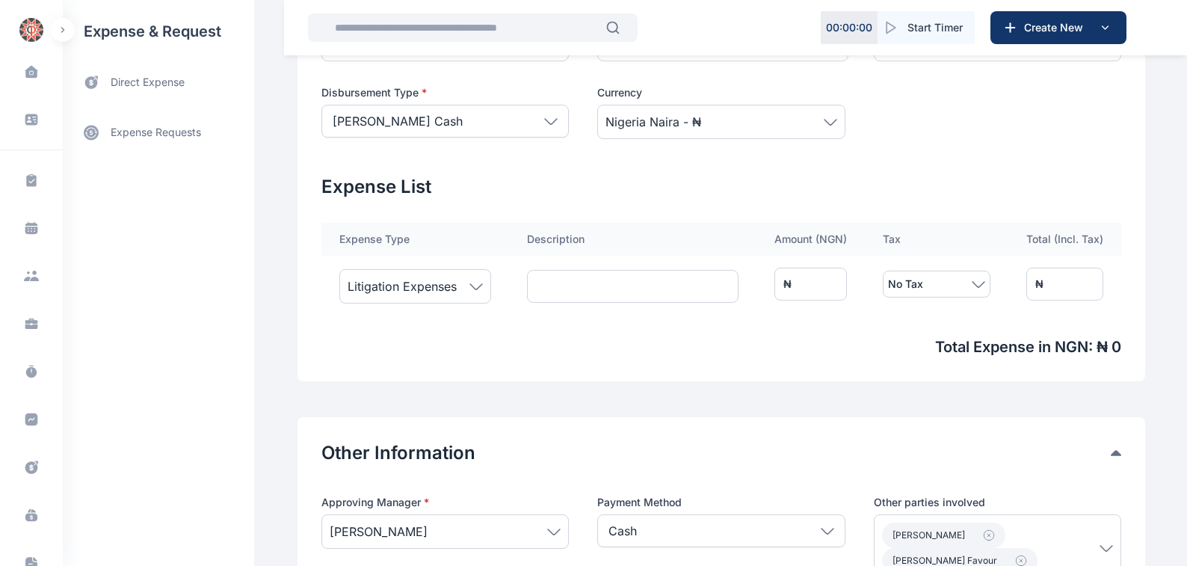
type input "*"
type input "**"
type input "***"
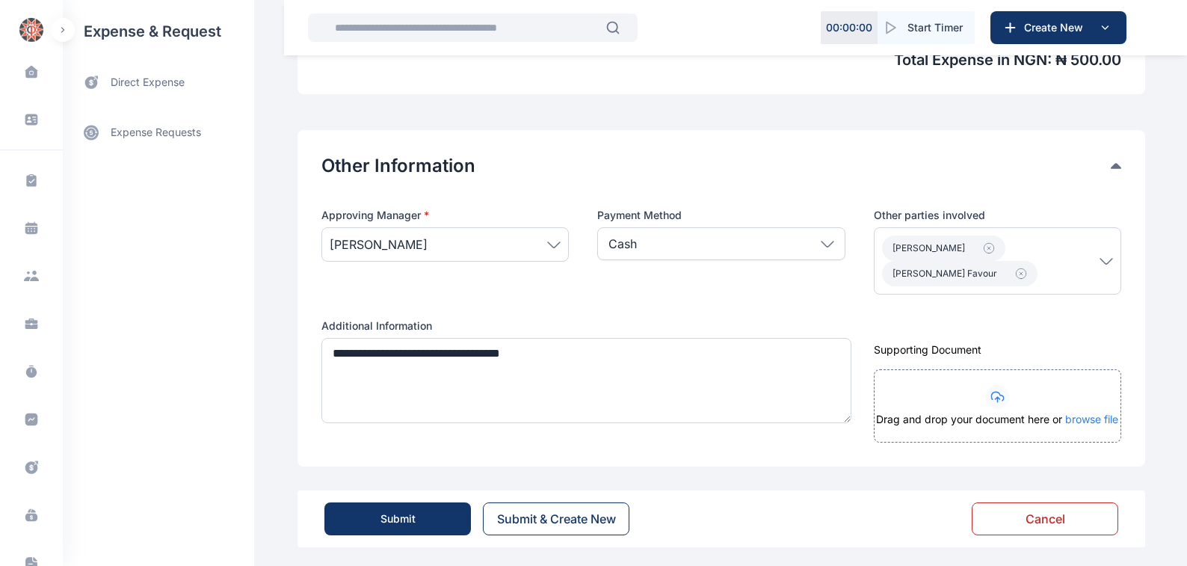
scroll to position [717, 0]
type input "***"
click at [387, 513] on div "Submit" at bounding box center [397, 518] width 35 height 15
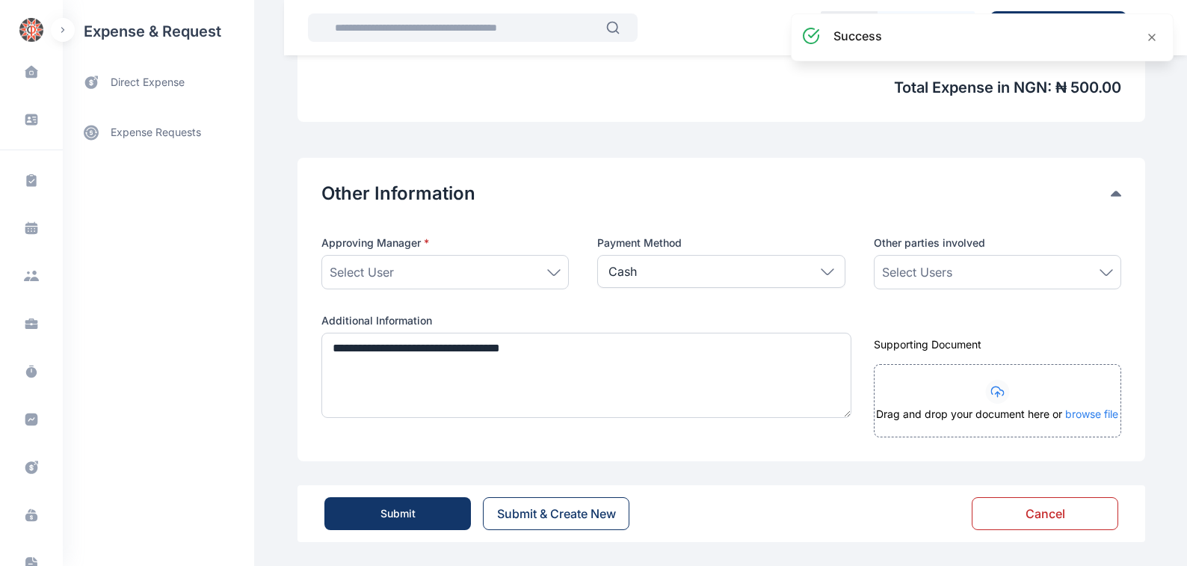
scroll to position [684, 0]
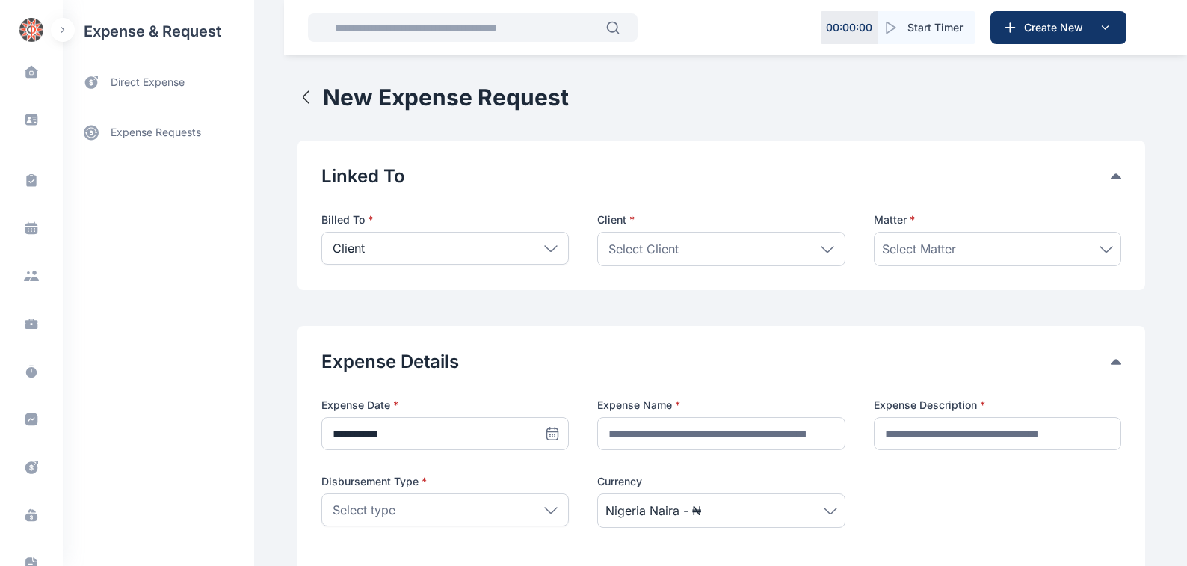
drag, startPoint x: 543, startPoint y: 248, endPoint x: 531, endPoint y: 254, distance: 12.7
click at [544, 250] on icon at bounding box center [550, 248] width 13 height 7
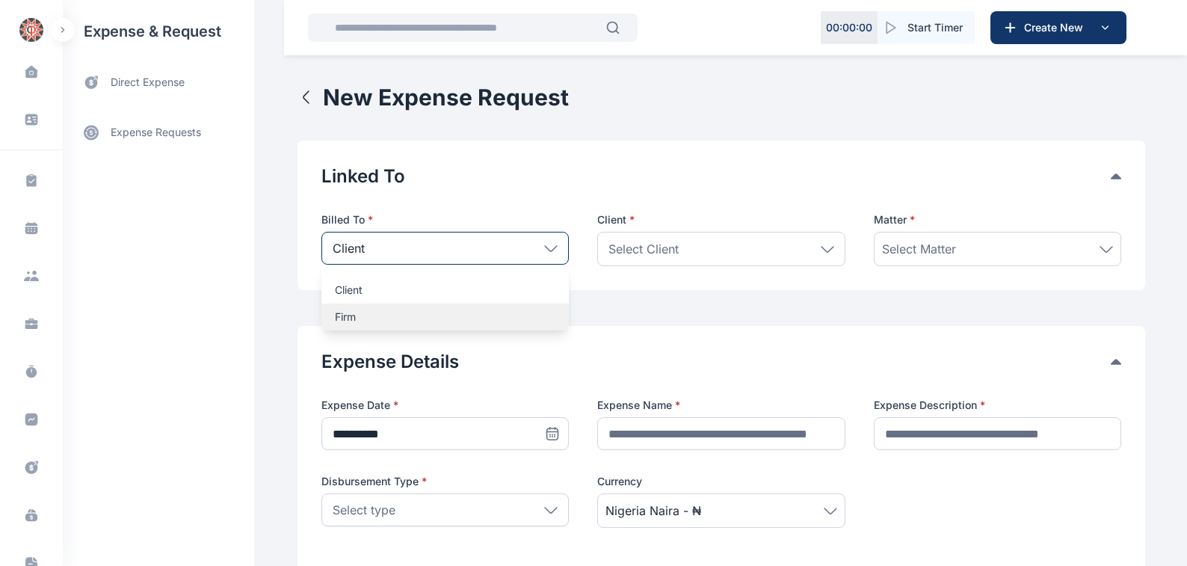
click at [337, 317] on p "Firm" at bounding box center [445, 316] width 221 height 15
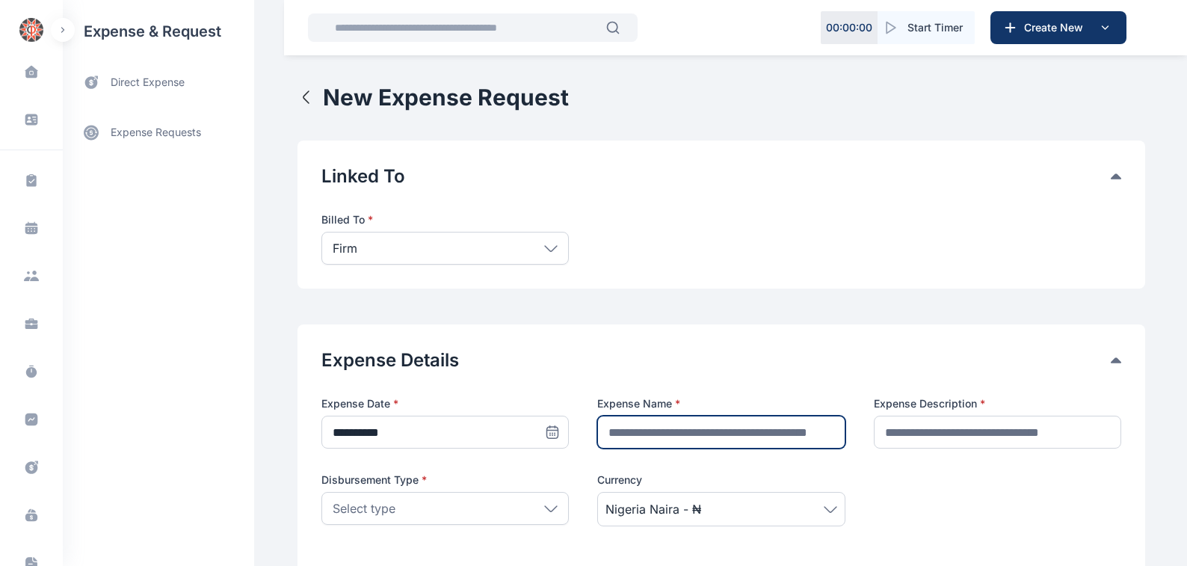
click at [612, 431] on input "text" at bounding box center [720, 432] width 247 height 33
type input "**********"
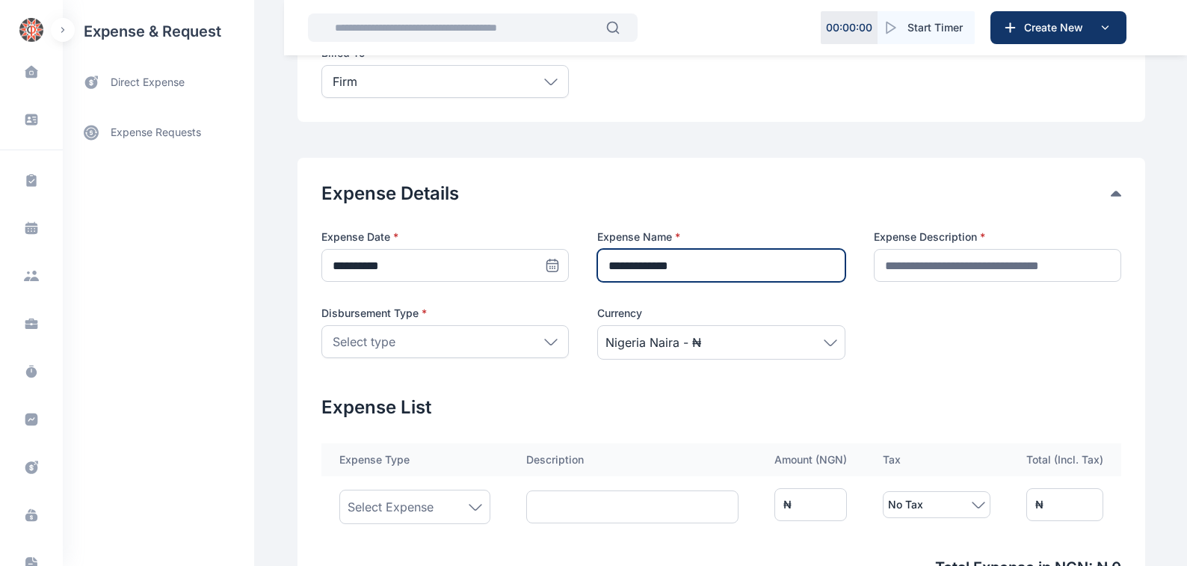
scroll to position [170, 0]
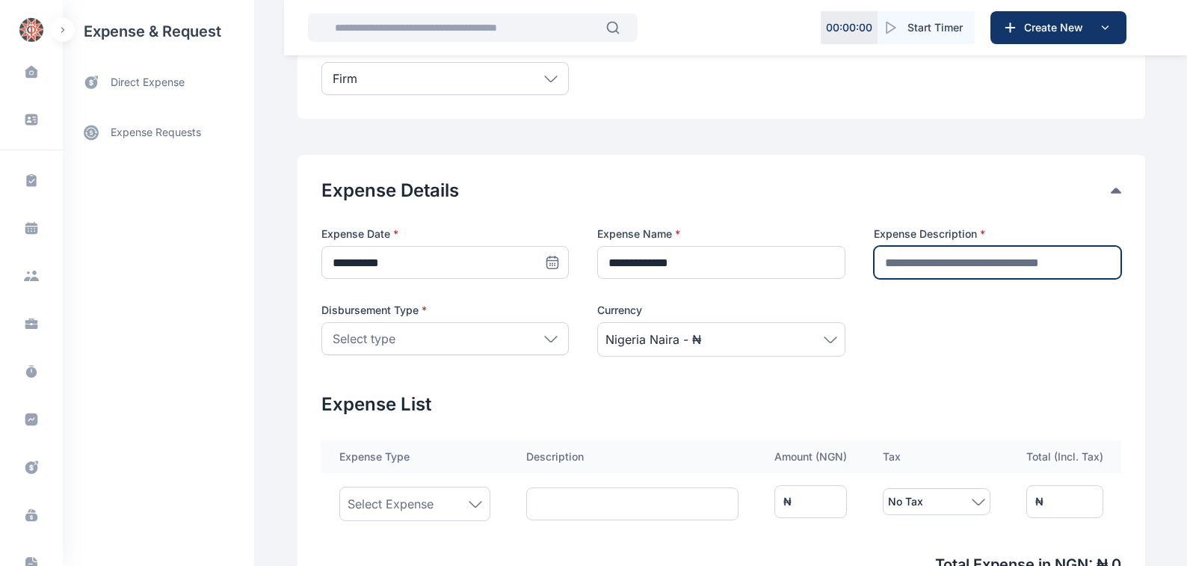
click at [888, 259] on input "text" at bounding box center [997, 262] width 247 height 33
type input "********"
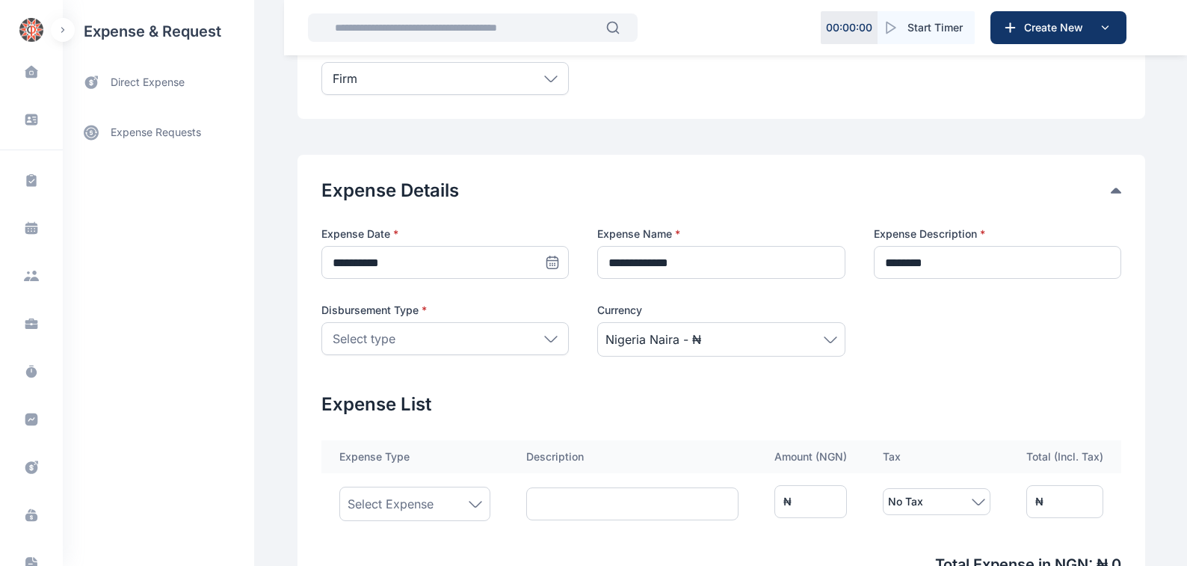
drag, startPoint x: 545, startPoint y: 339, endPoint x: 442, endPoint y: 338, distance: 102.4
click at [544, 339] on icon at bounding box center [550, 339] width 13 height 7
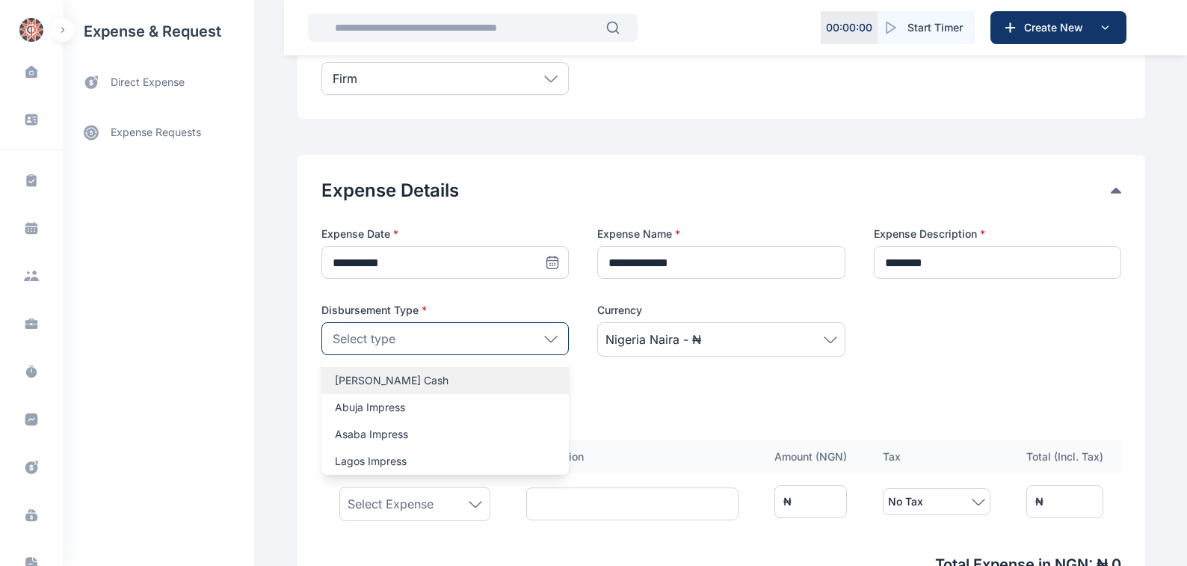
click at [340, 380] on p "[PERSON_NAME] Cash" at bounding box center [445, 380] width 221 height 15
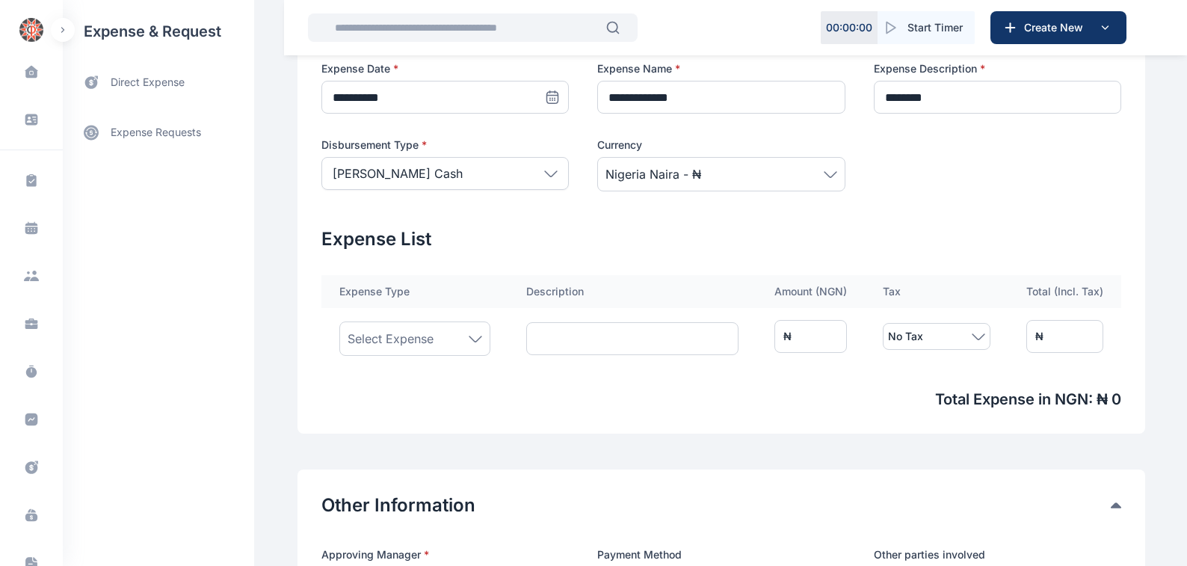
scroll to position [339, 0]
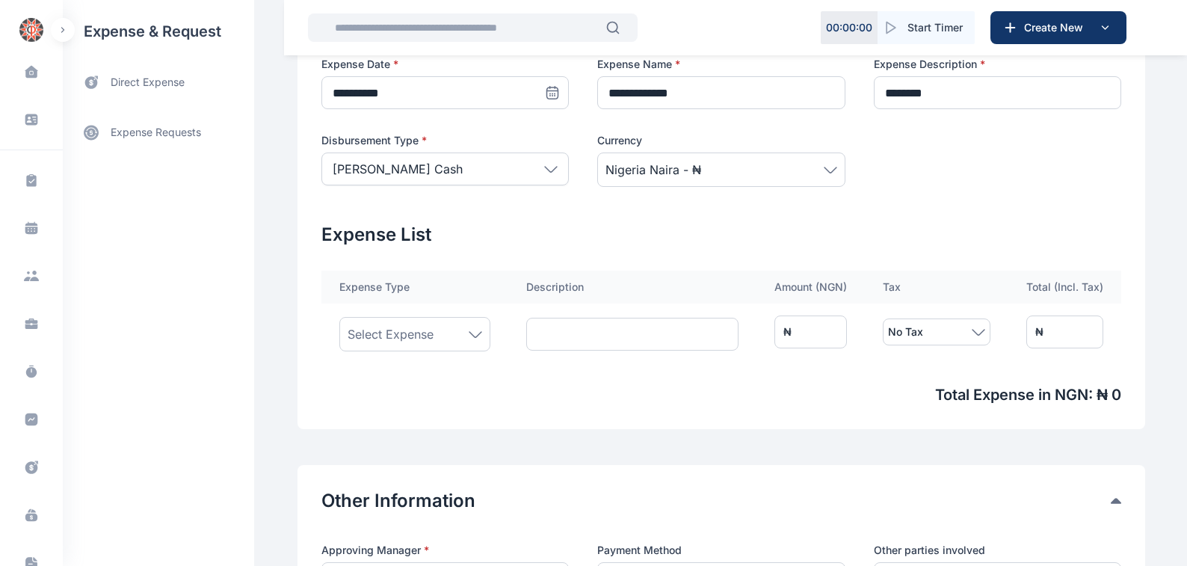
click at [469, 333] on icon at bounding box center [475, 334] width 13 height 7
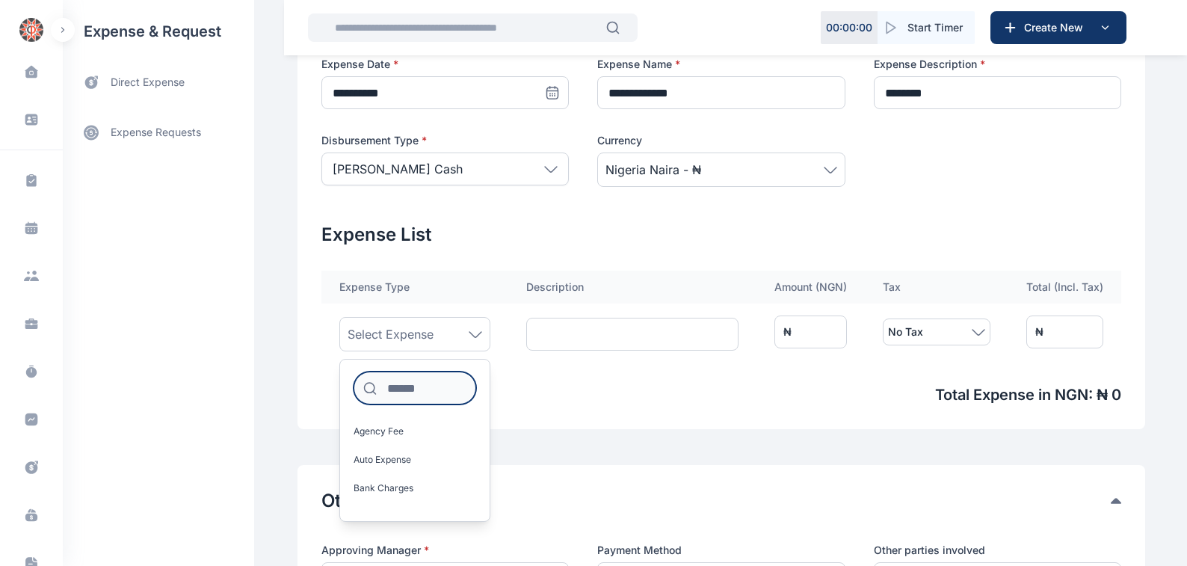
click at [388, 389] on input at bounding box center [415, 387] width 123 height 33
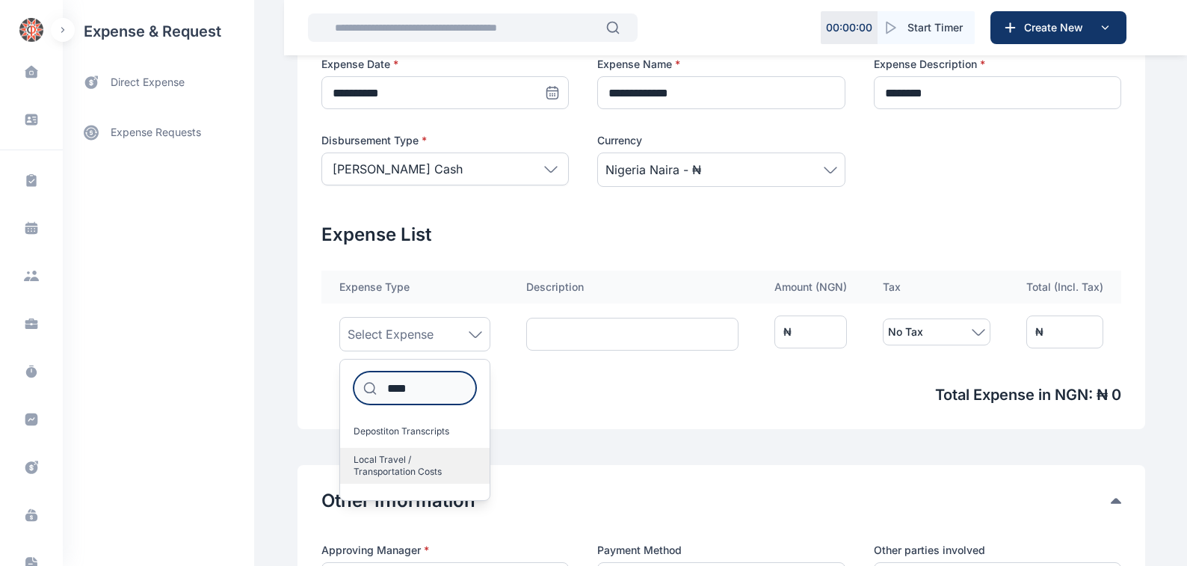
type input "****"
click at [390, 458] on span "Local Travel / Transportation Costs" at bounding box center [409, 466] width 111 height 24
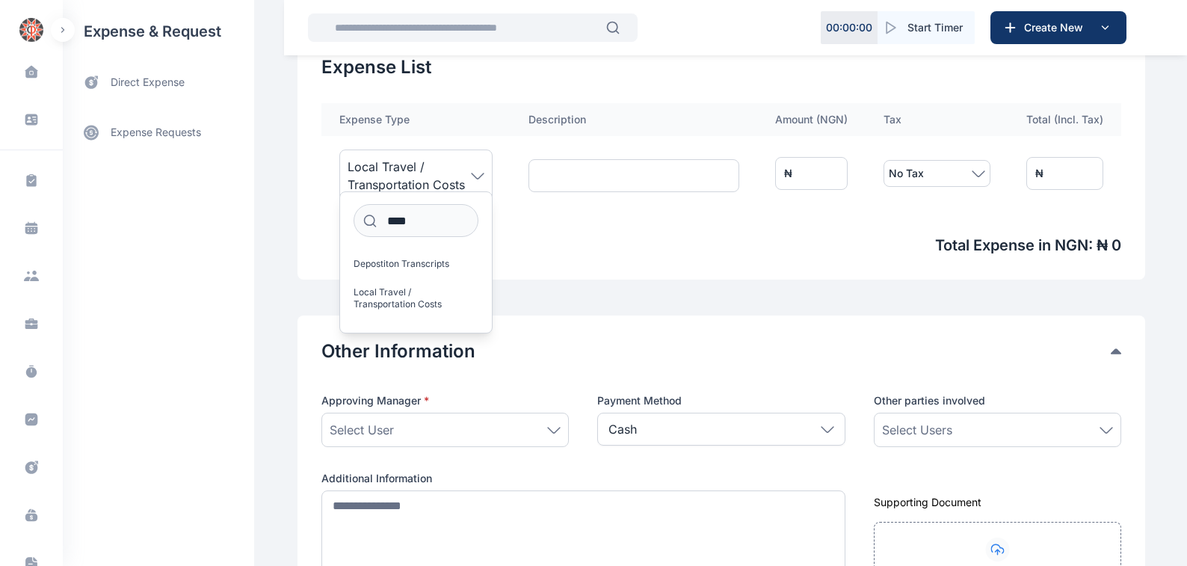
scroll to position [509, 0]
drag, startPoint x: 546, startPoint y: 427, endPoint x: 527, endPoint y: 428, distance: 19.5
click at [547, 428] on icon at bounding box center [553, 428] width 13 height 7
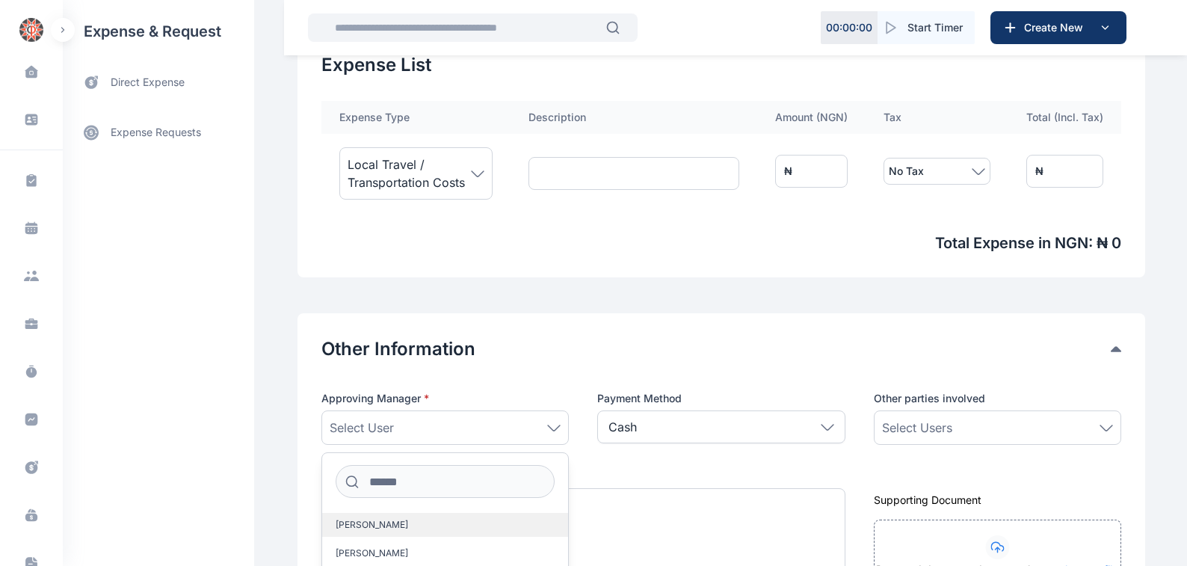
click at [342, 523] on span "[PERSON_NAME]" at bounding box center [372, 525] width 73 height 12
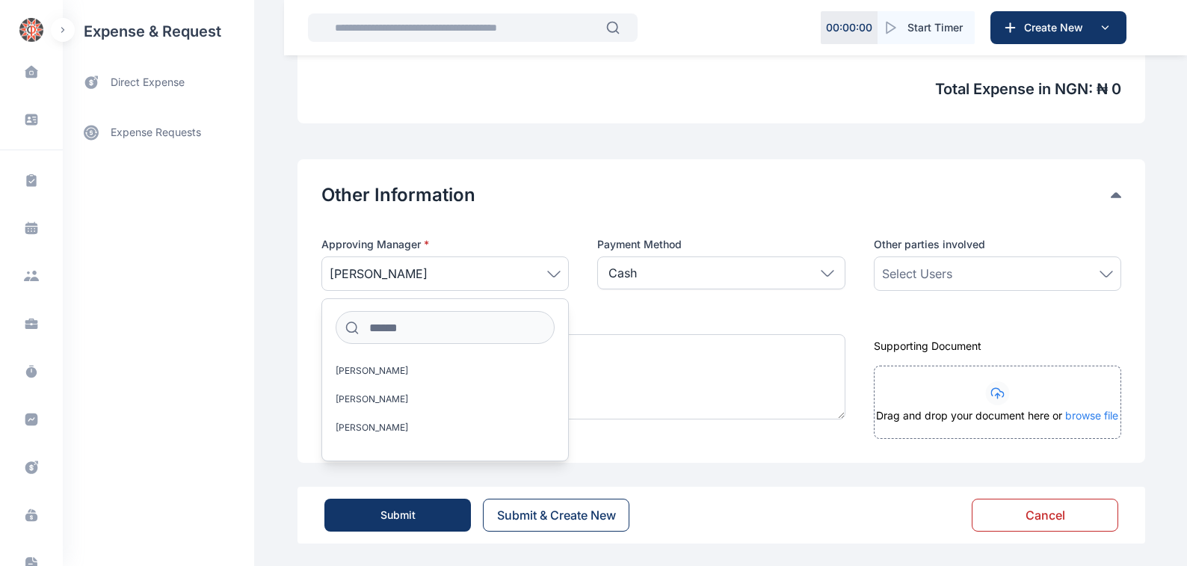
scroll to position [664, 0]
drag, startPoint x: 1105, startPoint y: 271, endPoint x: 1052, endPoint y: 274, distance: 52.5
click at [1105, 271] on icon at bounding box center [1106, 272] width 13 height 7
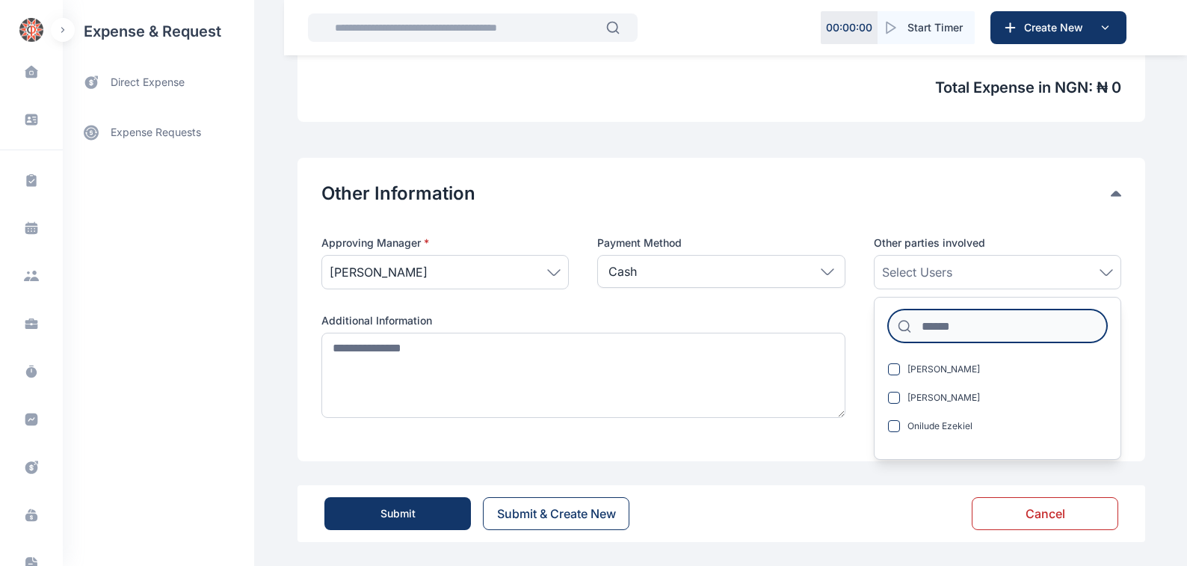
click at [926, 324] on input at bounding box center [997, 325] width 219 height 33
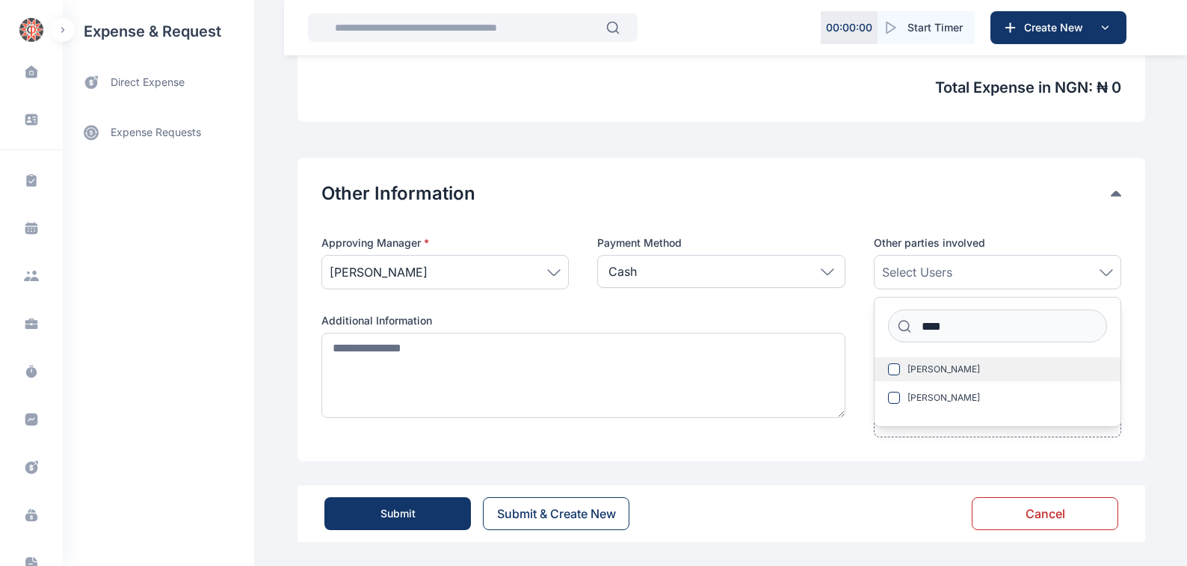
click at [939, 368] on span "[PERSON_NAME]" at bounding box center [943, 369] width 73 height 12
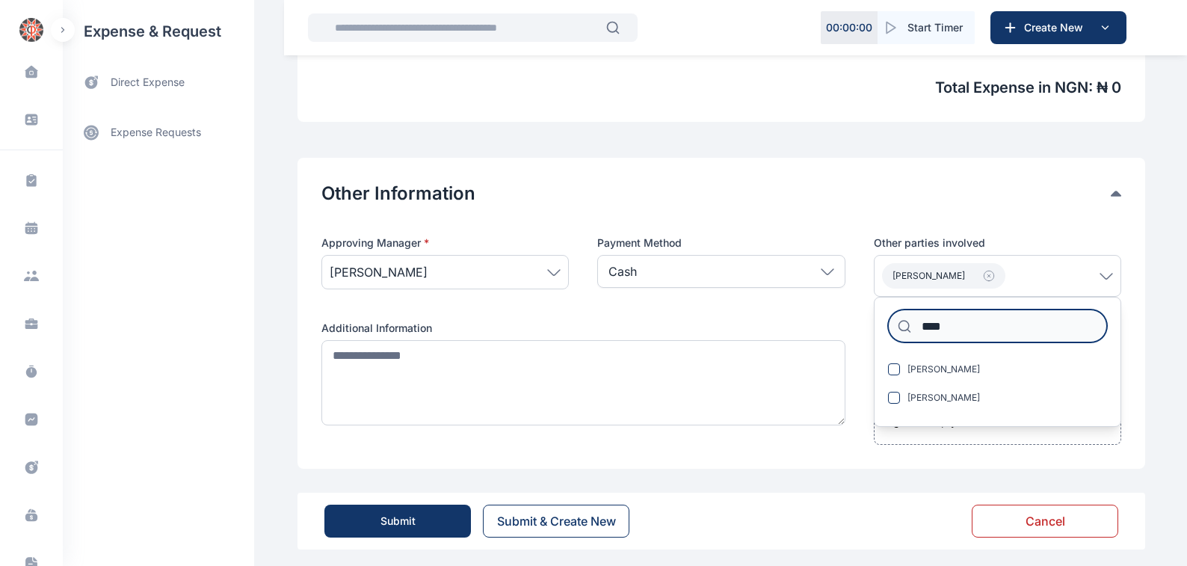
click at [951, 319] on input "****" at bounding box center [997, 325] width 219 height 33
type input "*"
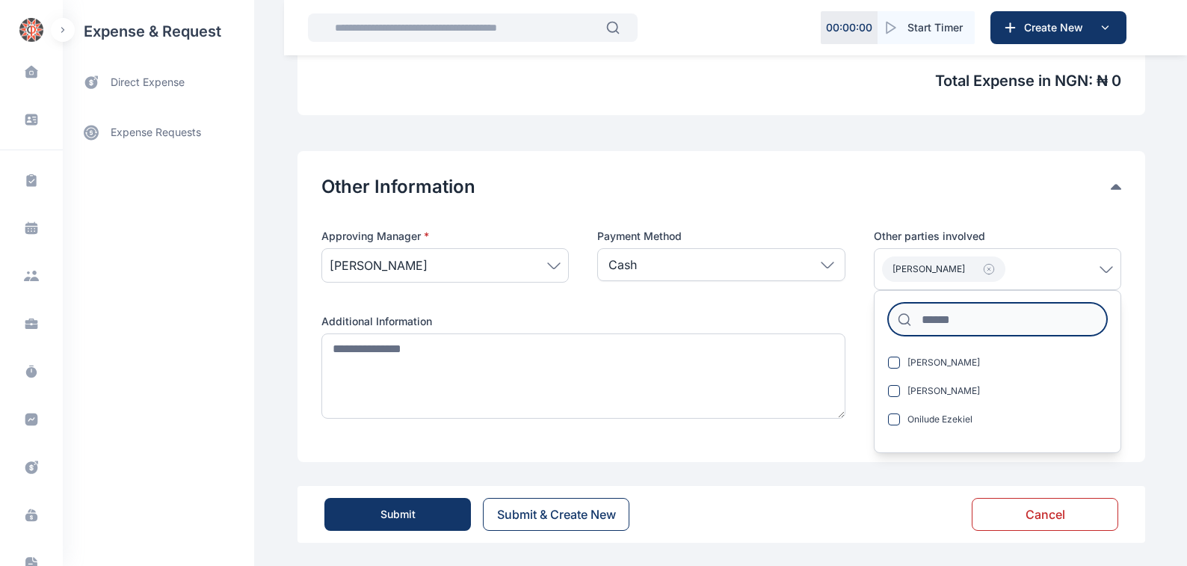
scroll to position [672, 0]
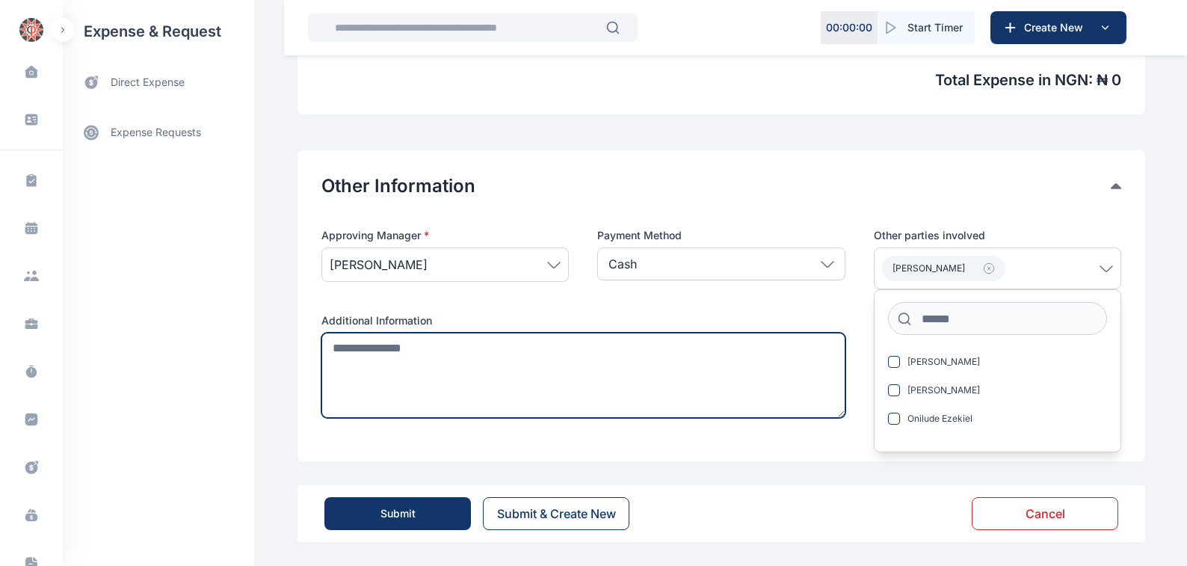
click at [324, 349] on textarea at bounding box center [583, 375] width 524 height 85
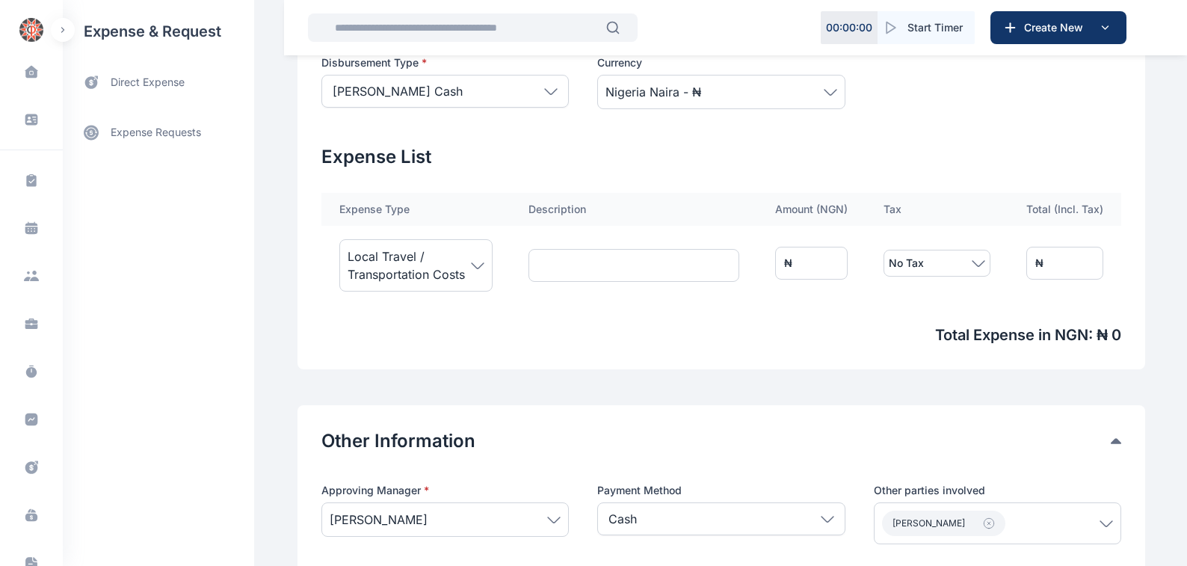
scroll to position [417, 0]
type textarea "**********"
drag, startPoint x: 834, startPoint y: 263, endPoint x: 620, endPoint y: 327, distance: 223.9
click at [695, 291] on tr "Local Travel / Transportation Costs ₦ * No Tax ₦ *" at bounding box center [721, 263] width 800 height 75
type input "*"
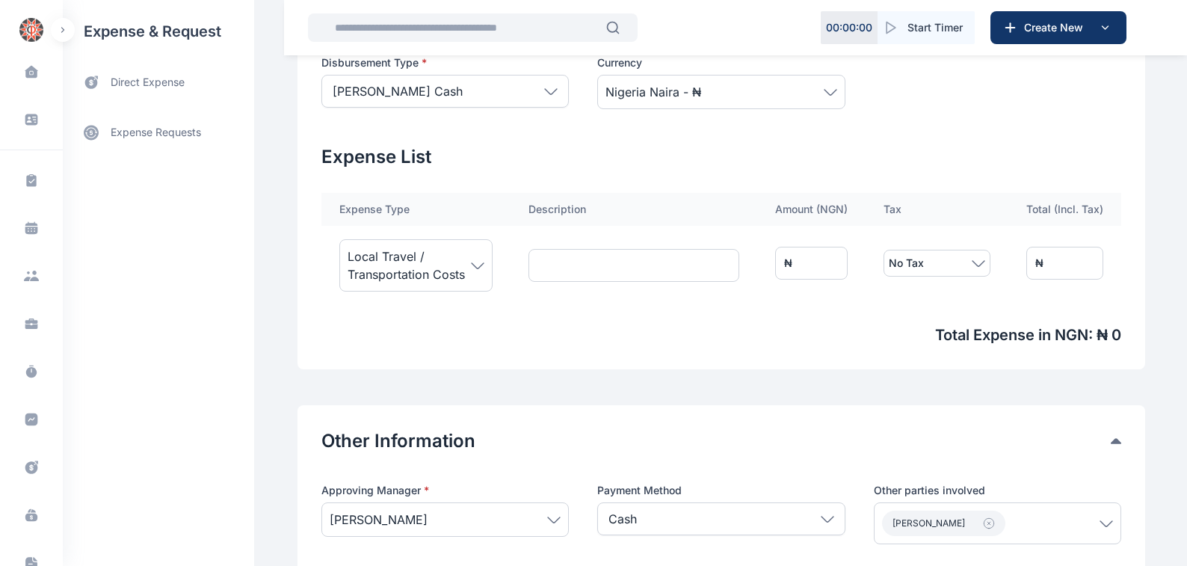
type input "*"
type input "**"
type input "***"
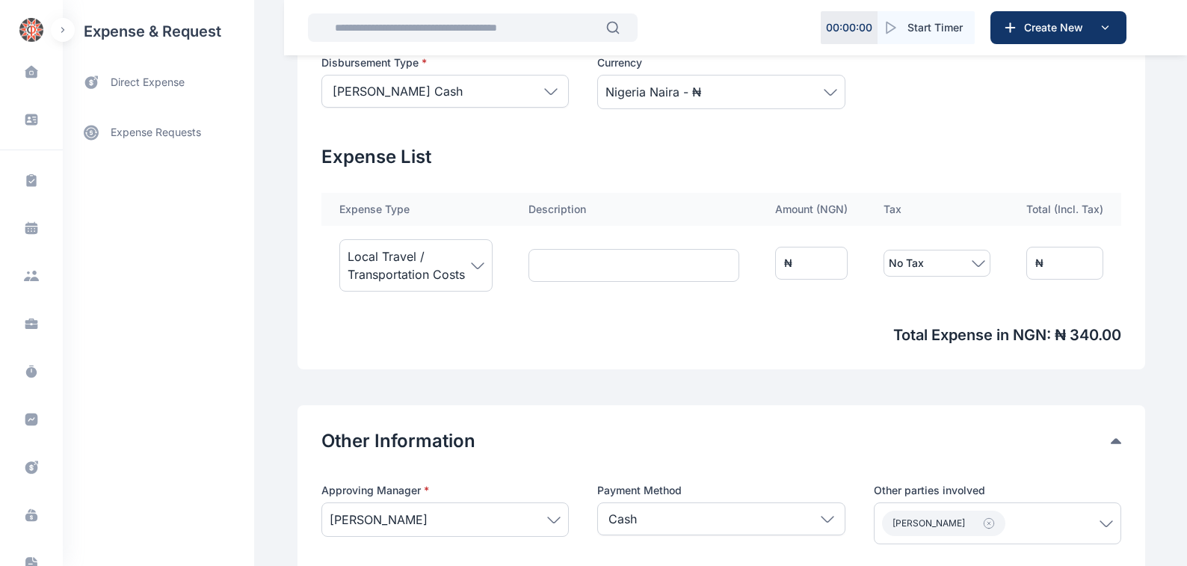
type input "****"
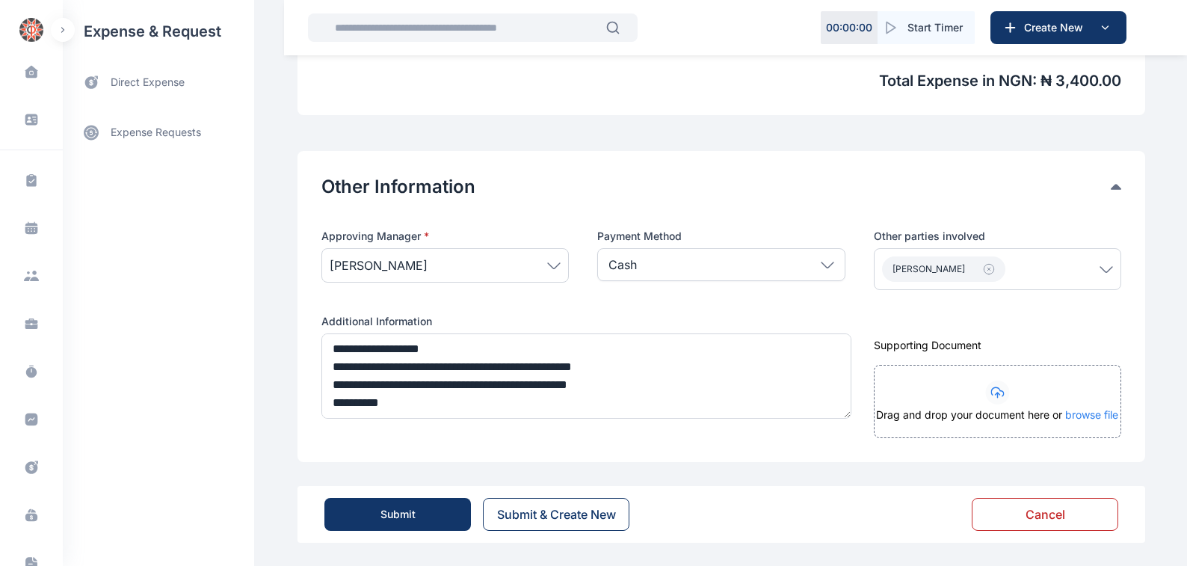
scroll to position [672, 0]
type input "****"
click at [388, 511] on div "Submit" at bounding box center [397, 513] width 35 height 15
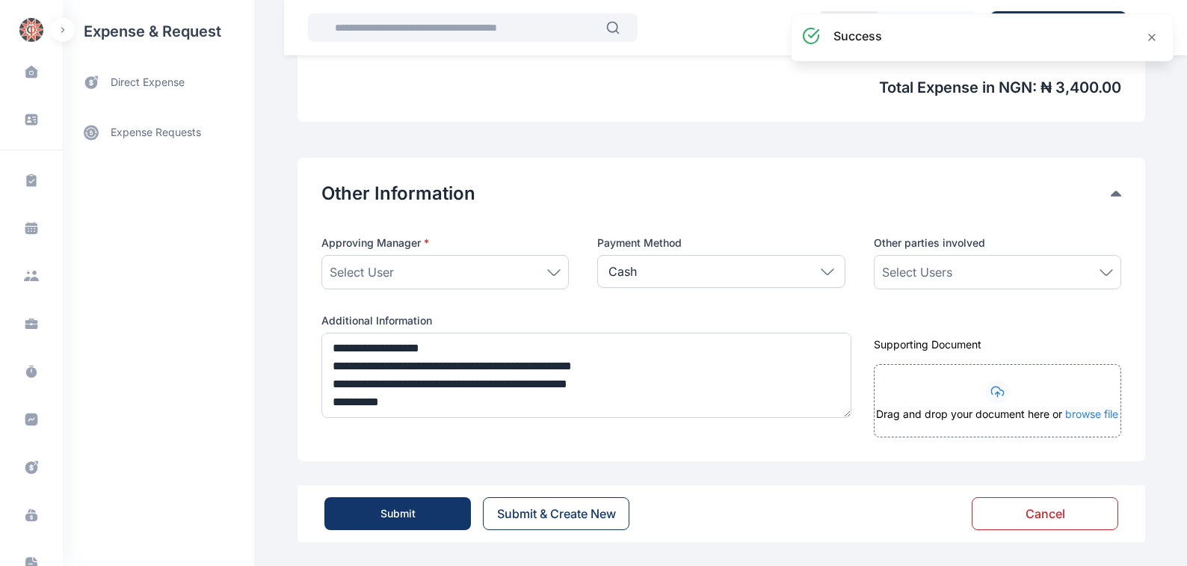
scroll to position [510, 0]
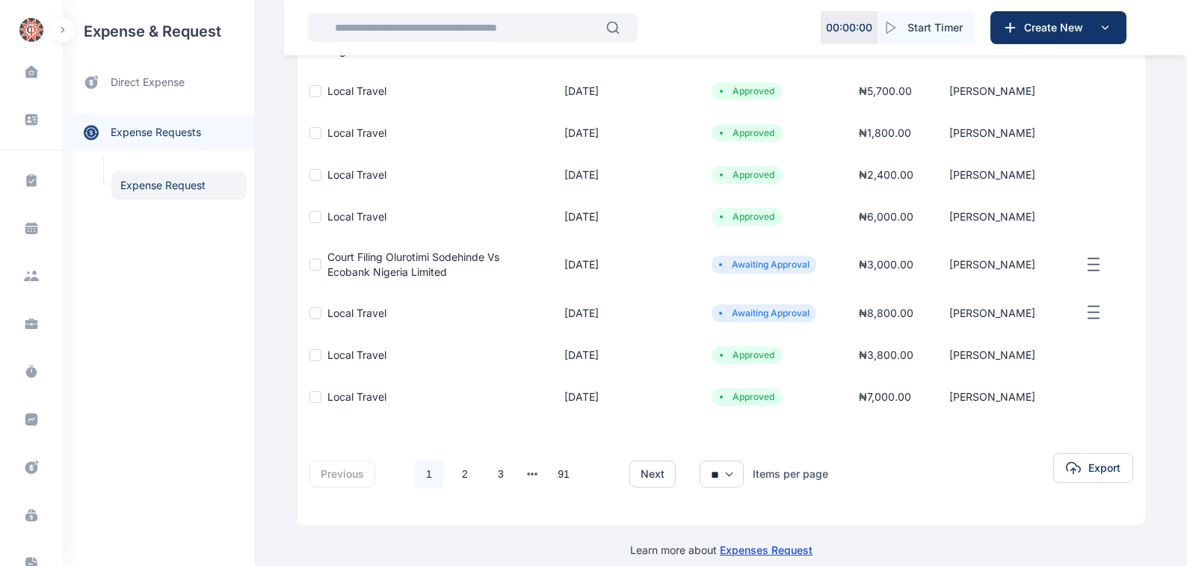
scroll to position [332, 0]
